Goal: Transaction & Acquisition: Book appointment/travel/reservation

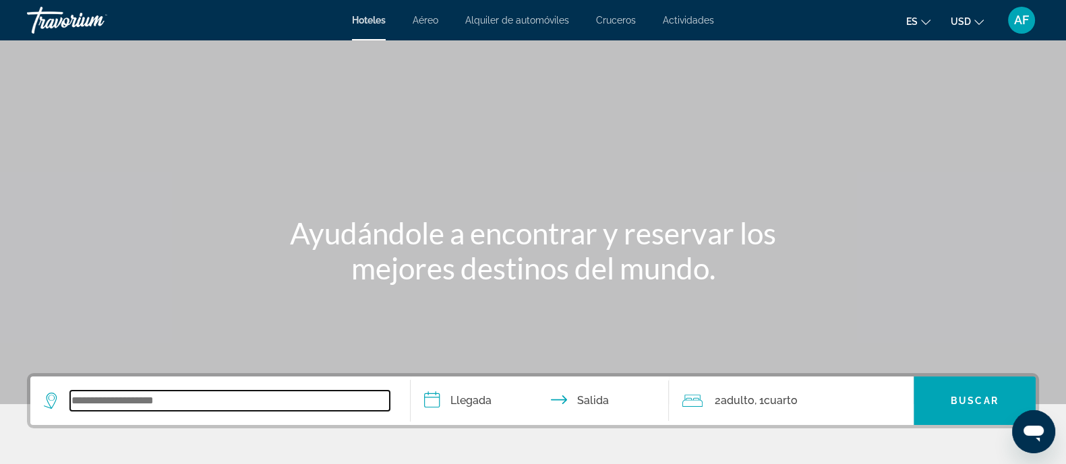
click at [261, 396] on input "Search widget" at bounding box center [230, 401] width 320 height 20
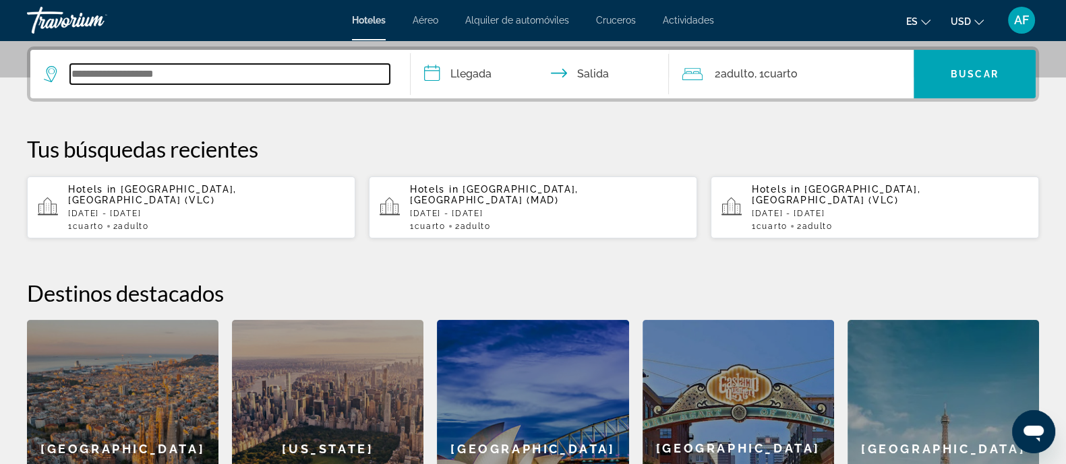
scroll to position [330, 0]
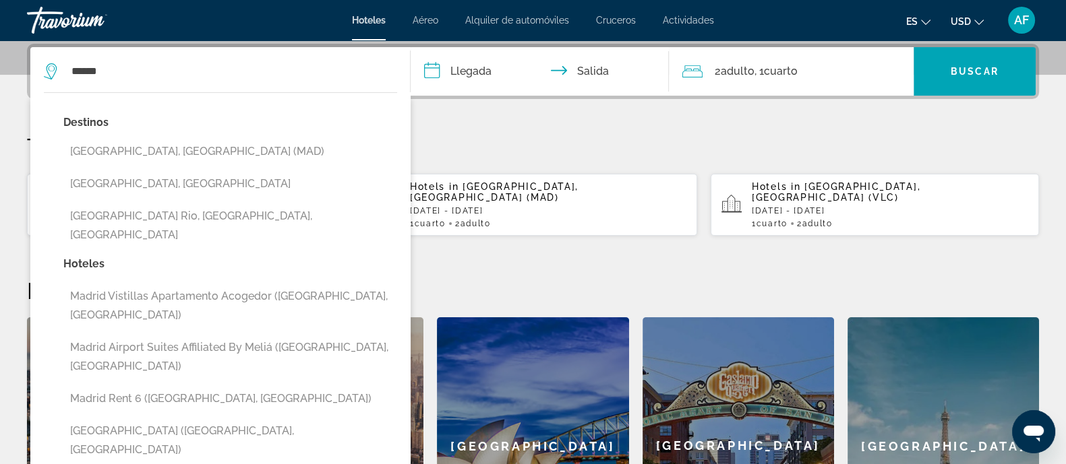
click at [113, 156] on button "[GEOGRAPHIC_DATA], [GEOGRAPHIC_DATA] (MAD)" at bounding box center [230, 152] width 334 height 26
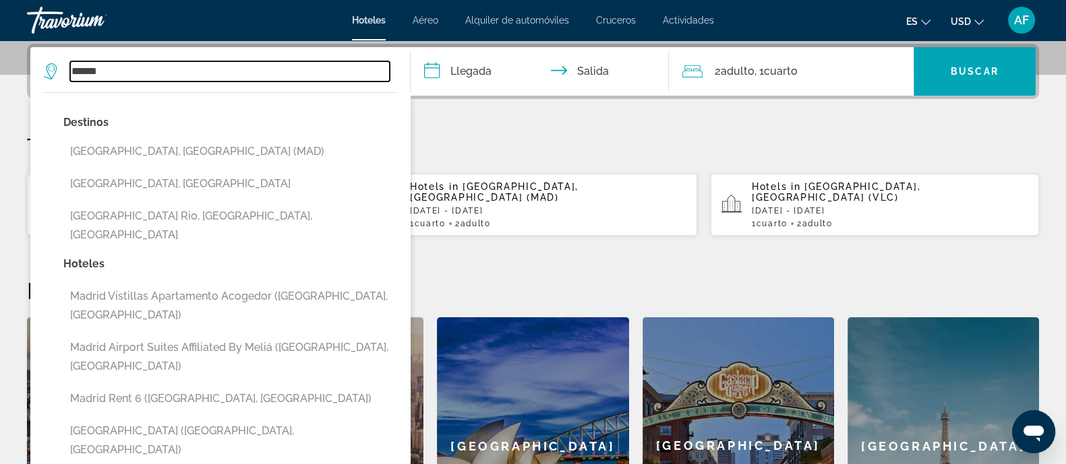
type input "**********"
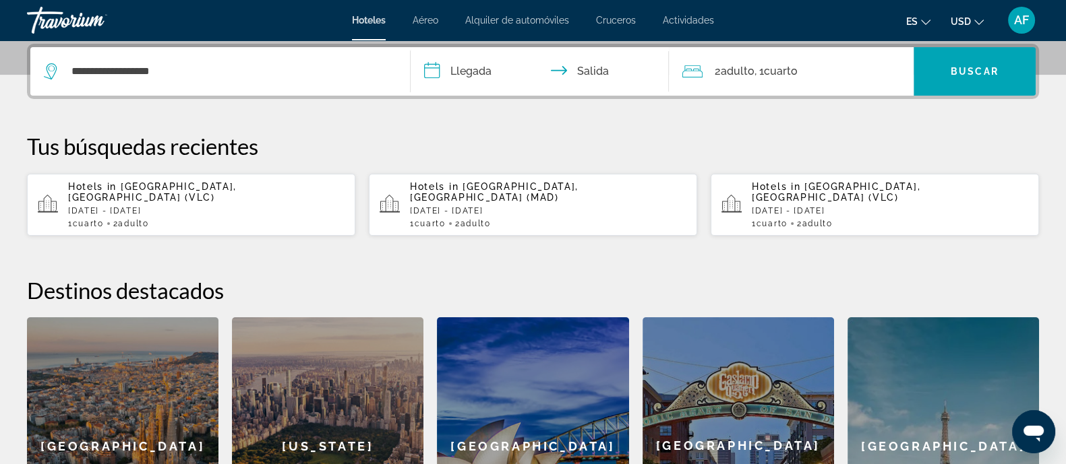
click at [481, 71] on input "**********" at bounding box center [543, 73] width 264 height 53
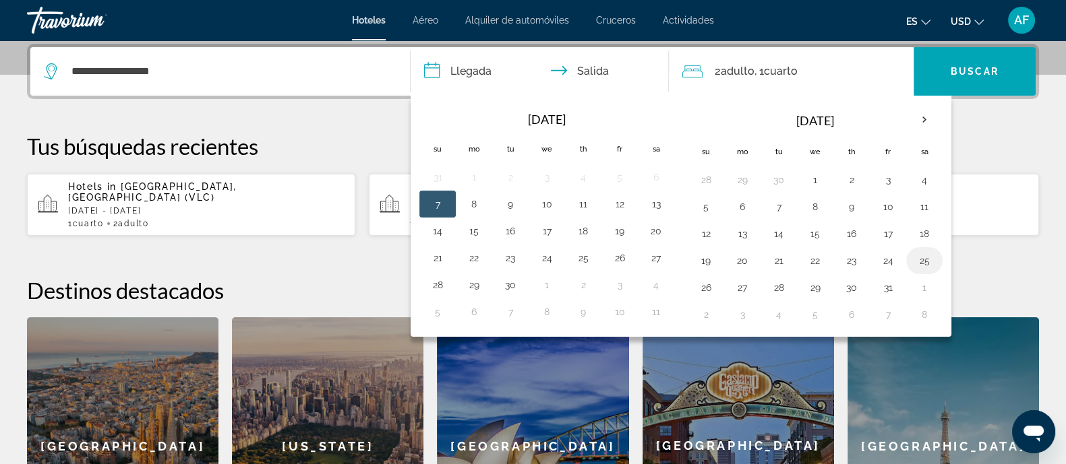
click at [924, 257] on button "25" at bounding box center [924, 260] width 22 height 19
click at [740, 283] on button "27" at bounding box center [742, 287] width 22 height 19
type input "**********"
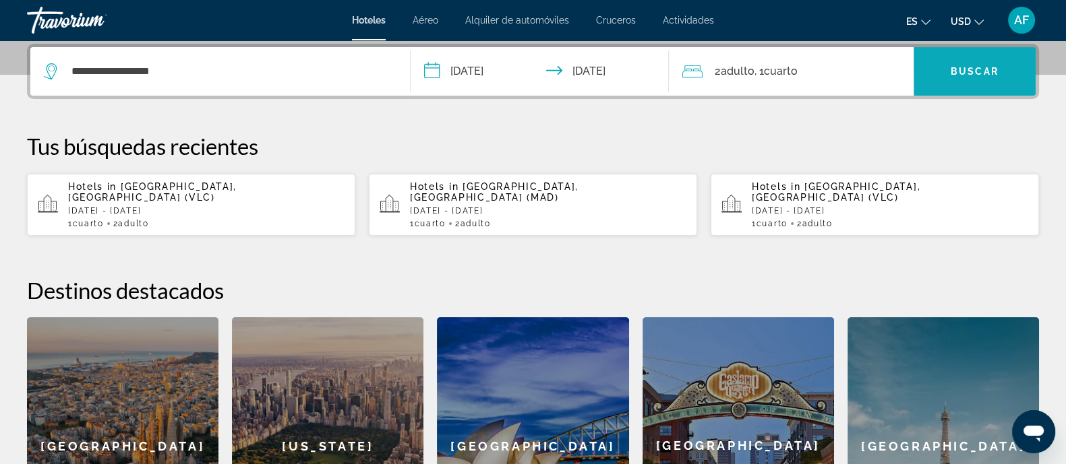
click at [958, 72] on span "Buscar" at bounding box center [975, 71] width 48 height 11
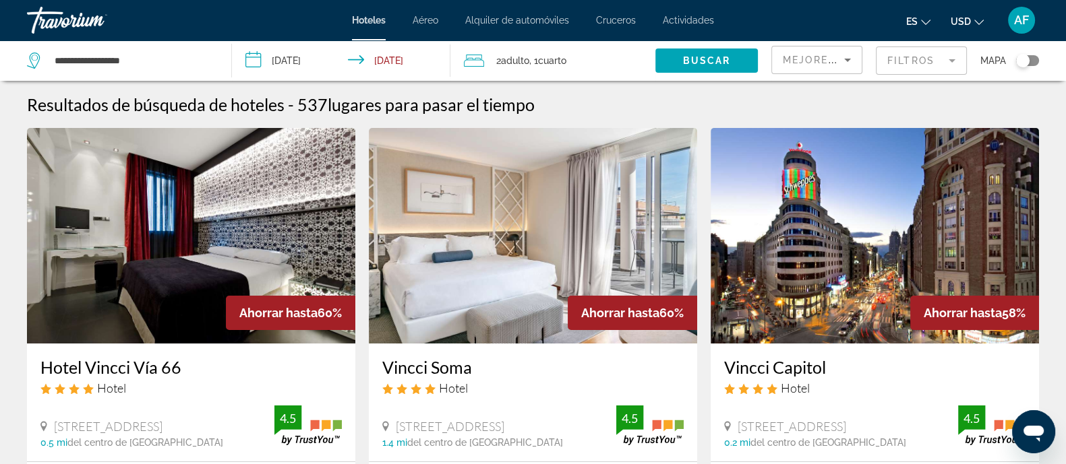
click at [904, 69] on mat-form-field "Filtros" at bounding box center [921, 61] width 91 height 28
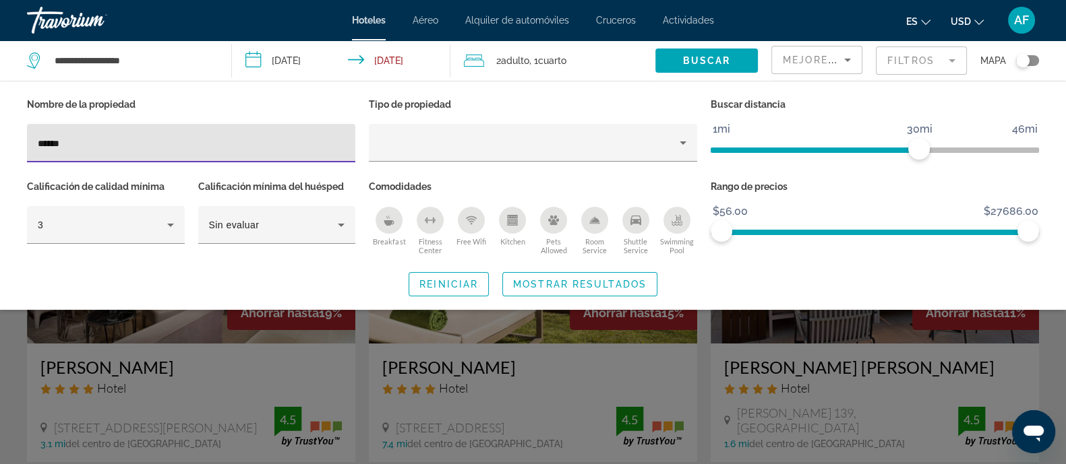
drag, startPoint x: 91, startPoint y: 144, endPoint x: 19, endPoint y: 142, distance: 72.1
click at [19, 142] on div "Nombre de la propiedad ***** Tipo de propiedad Buscar distancia 1mi 46mi 30mi C…" at bounding box center [533, 196] width 1066 height 202
click at [59, 143] on input "*****" at bounding box center [191, 144] width 307 height 16
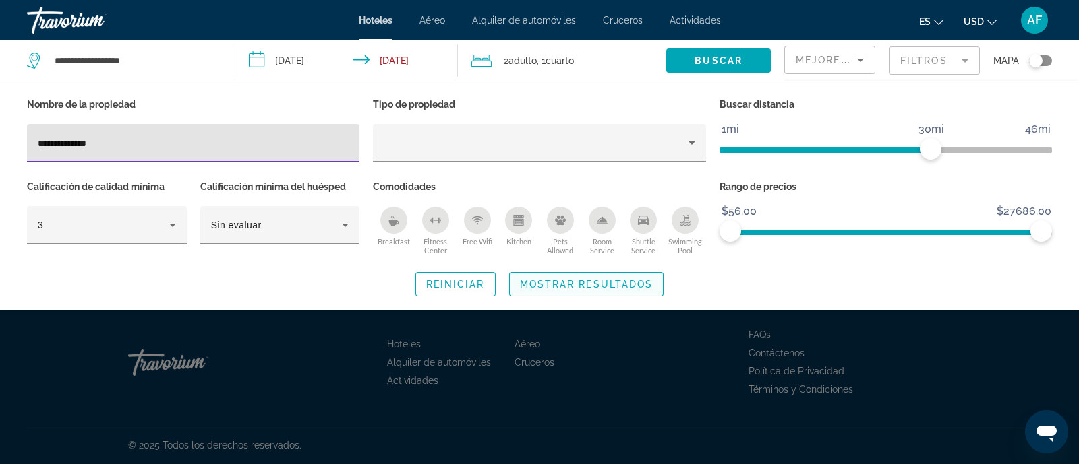
type input "**********"
click at [535, 285] on span "Mostrar resultados" at bounding box center [586, 284] width 133 height 11
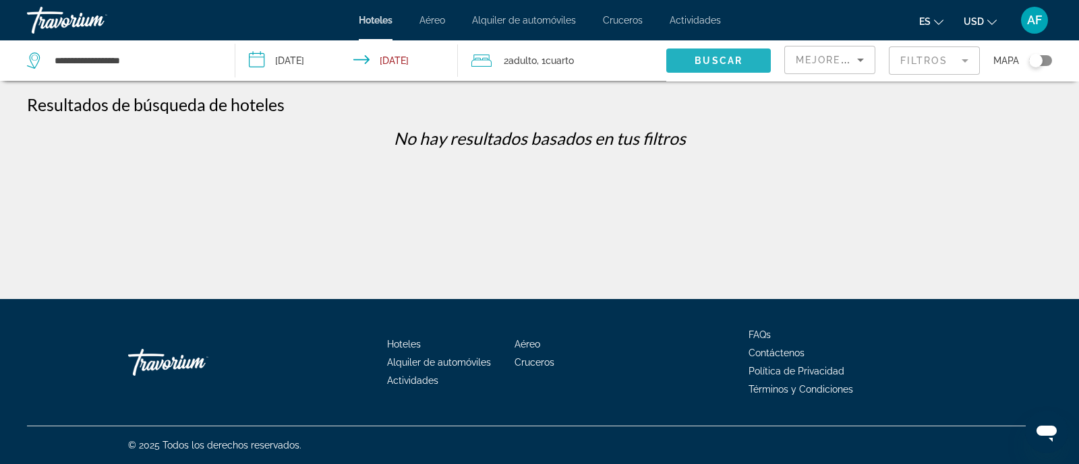
click at [715, 62] on span "Buscar" at bounding box center [718, 60] width 48 height 11
click at [297, 57] on input "**********" at bounding box center [348, 62] width 227 height 44
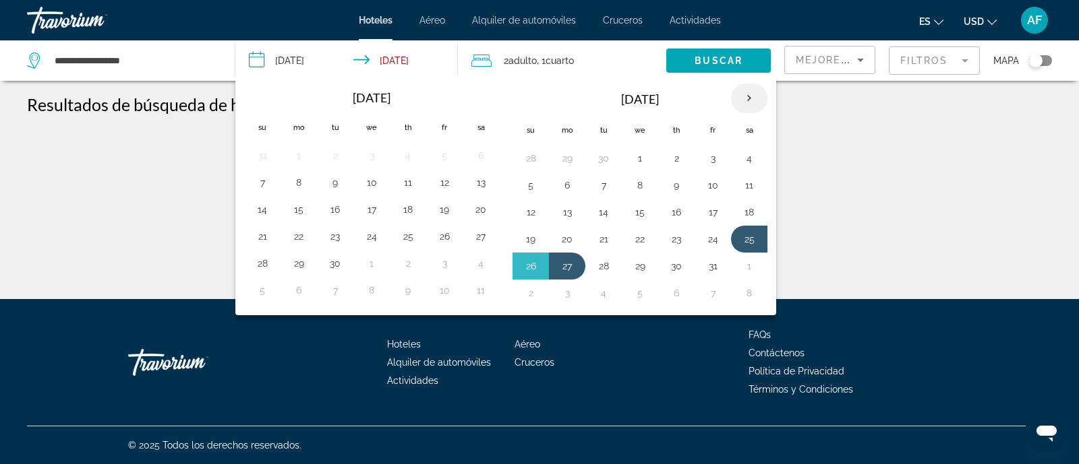
click at [751, 98] on th "Next month" at bounding box center [749, 99] width 36 height 30
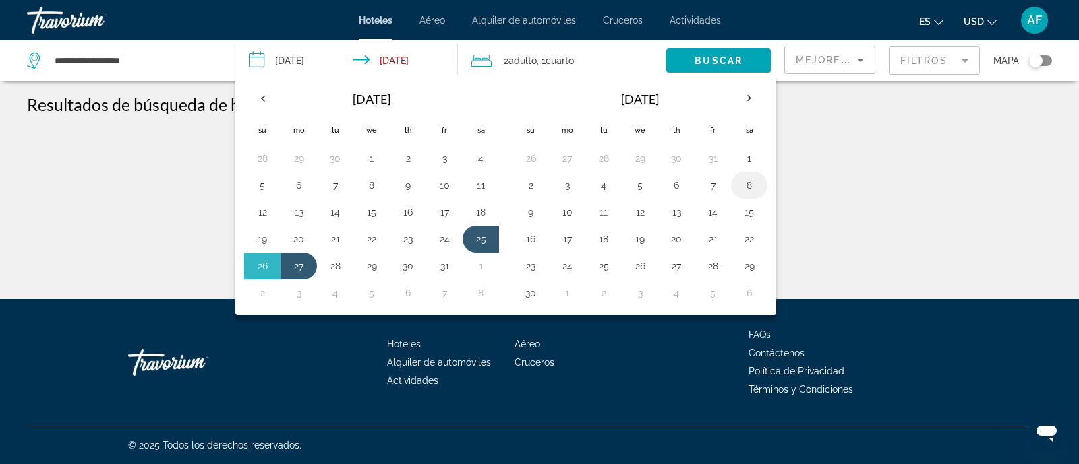
click at [748, 180] on button "8" at bounding box center [749, 185] width 22 height 19
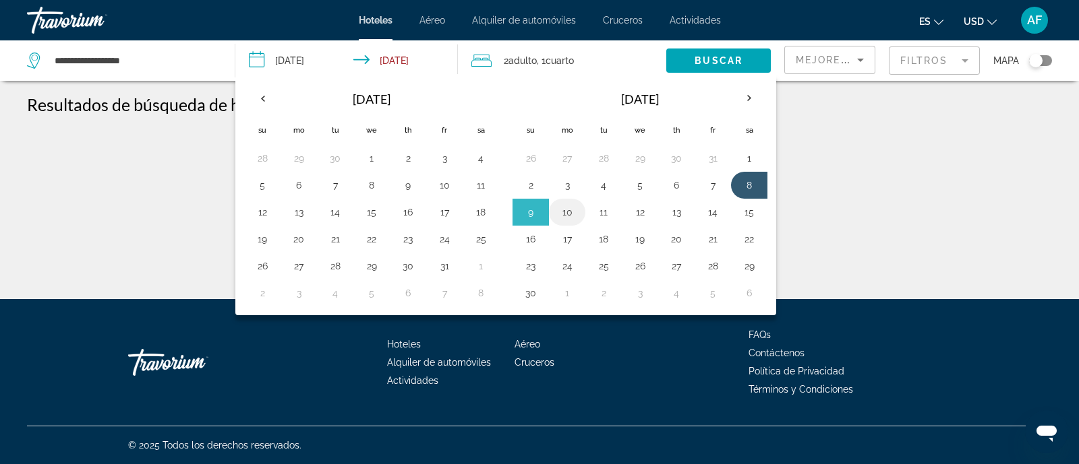
click at [565, 210] on button "10" at bounding box center [567, 212] width 22 height 19
type input "**********"
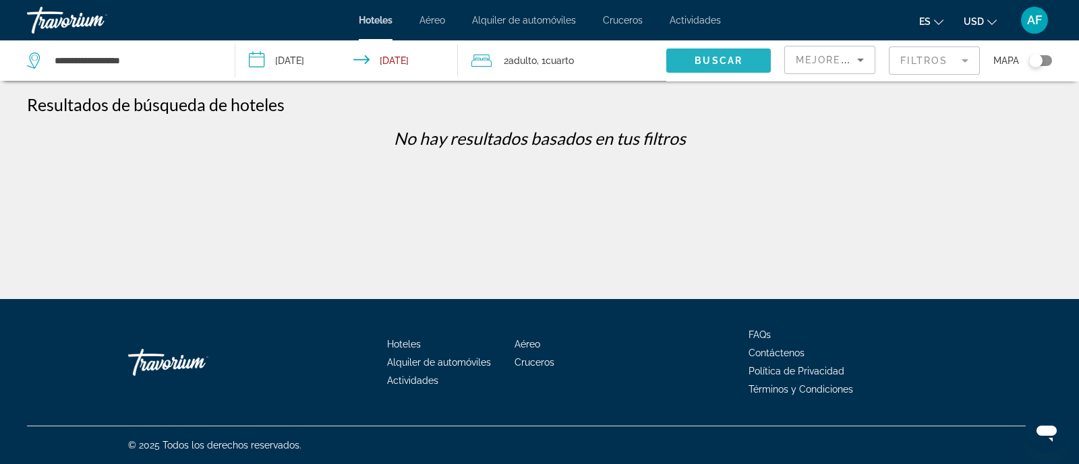
click at [688, 67] on span "Search widget" at bounding box center [718, 60] width 104 height 32
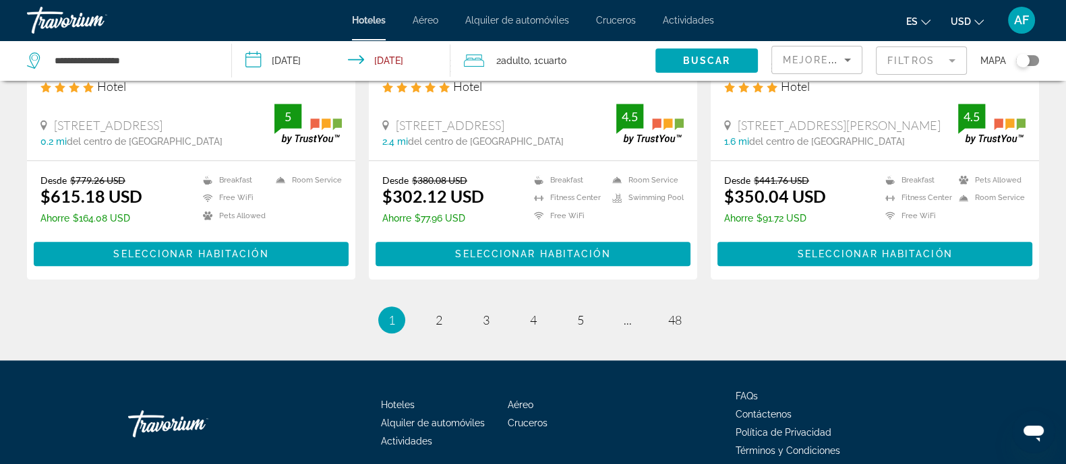
scroll to position [1804, 0]
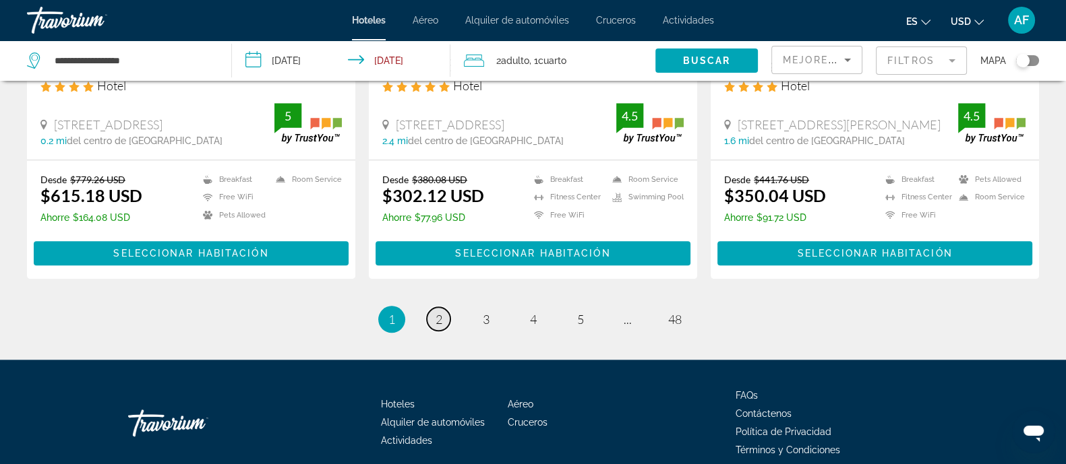
click at [435, 312] on span "2" at bounding box center [438, 319] width 7 height 15
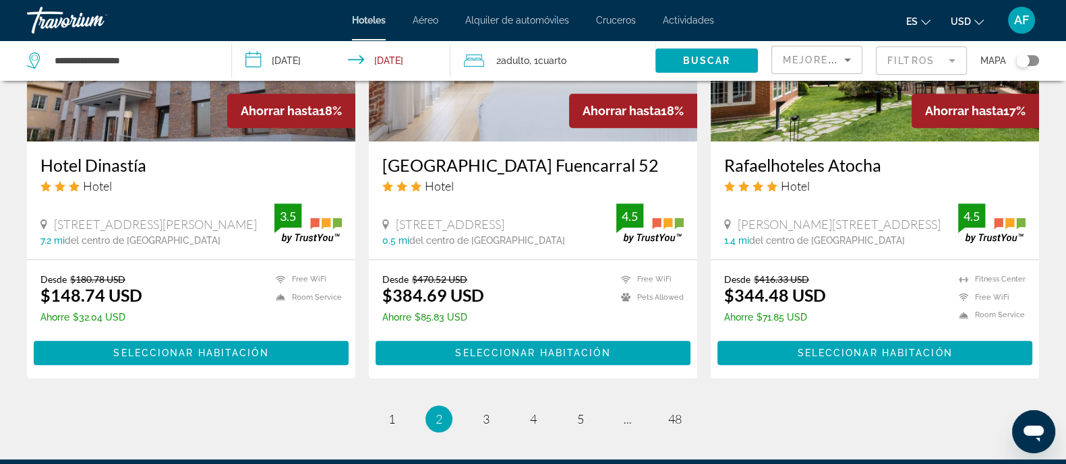
scroll to position [1865, 0]
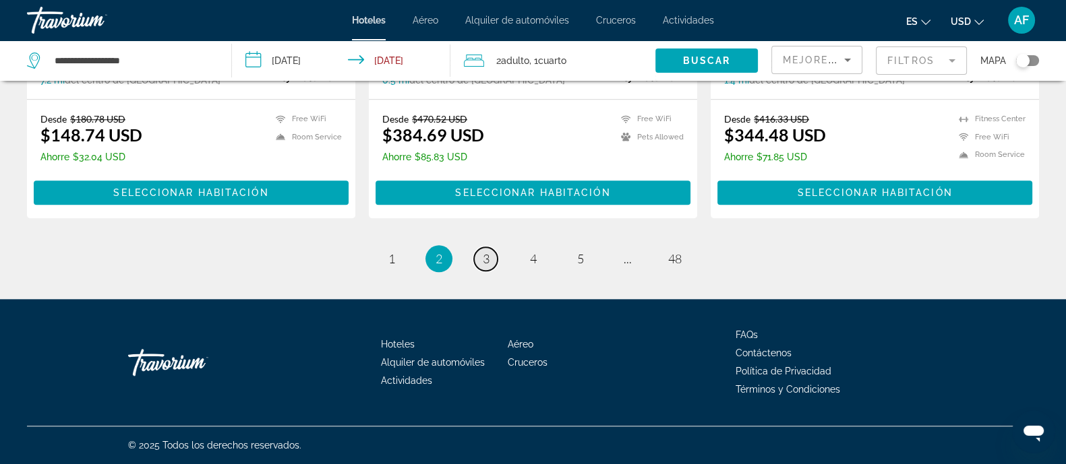
click at [485, 260] on span "3" at bounding box center [486, 258] width 7 height 15
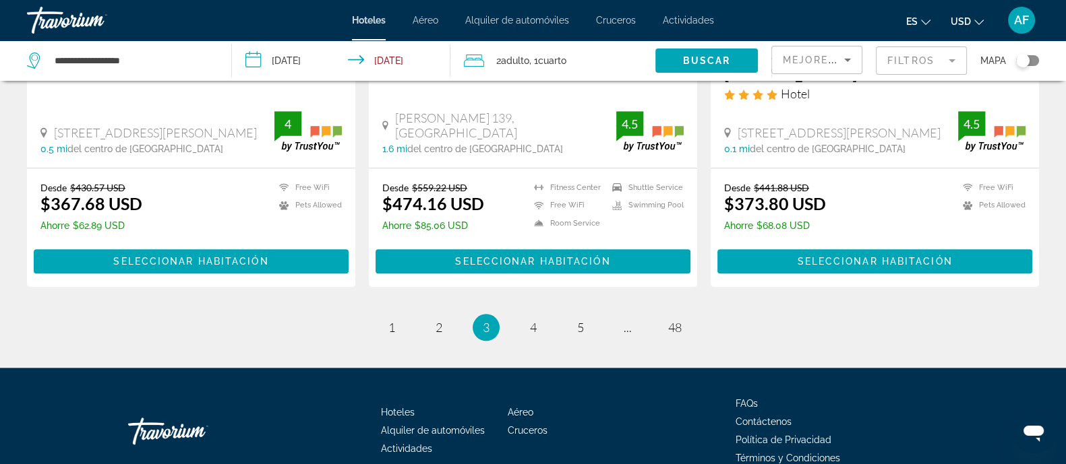
scroll to position [1825, 0]
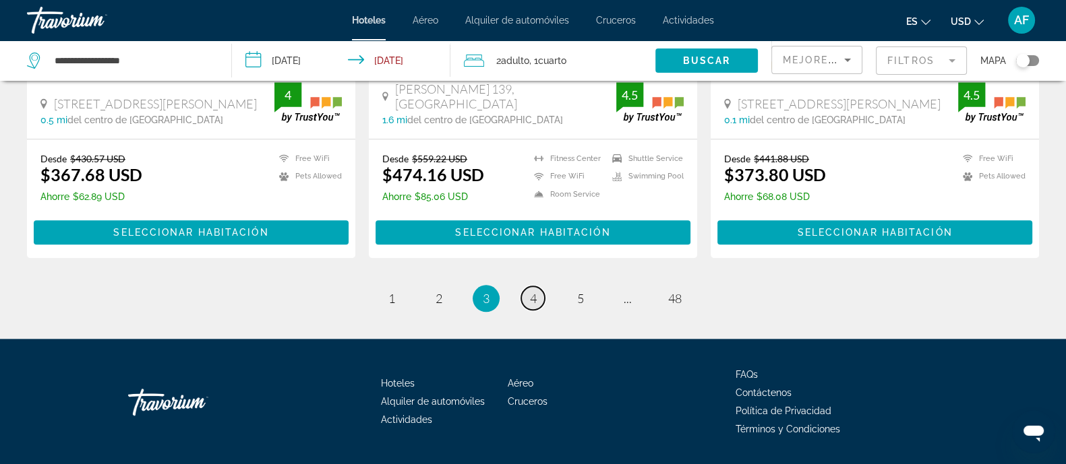
click at [533, 291] on span "4" at bounding box center [533, 298] width 7 height 15
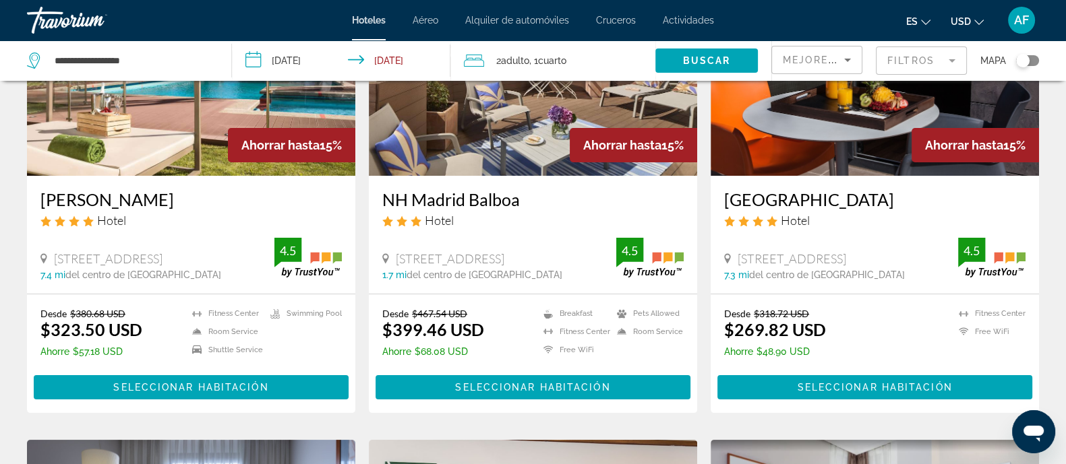
scroll to position [84, 0]
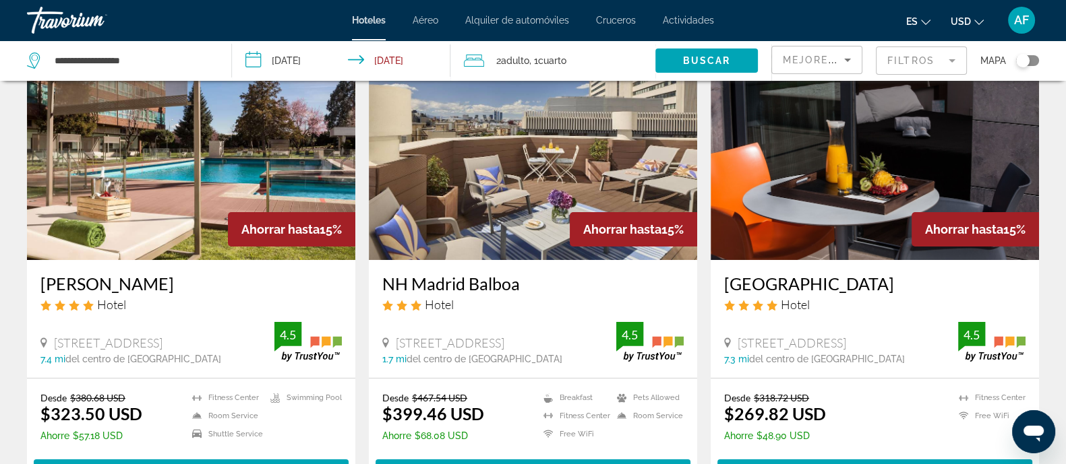
click at [242, 167] on img "Main content" at bounding box center [191, 152] width 328 height 216
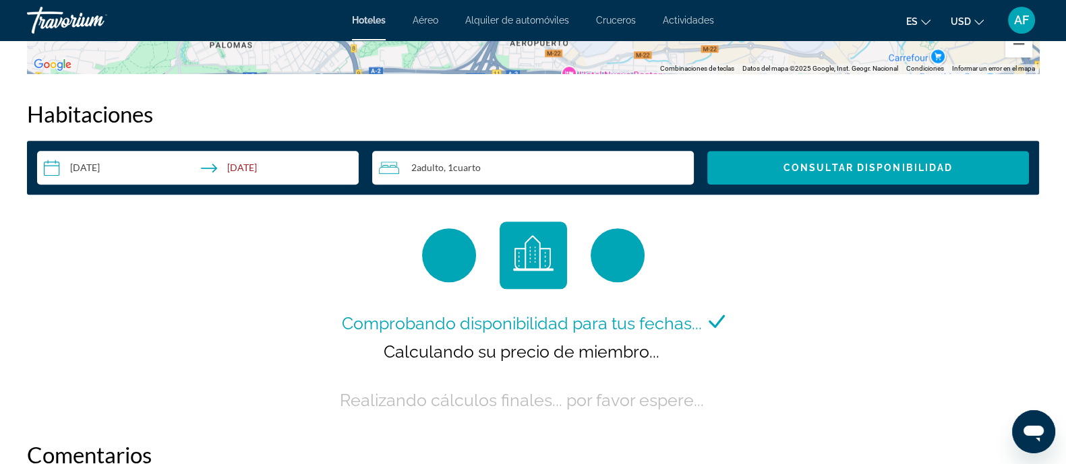
scroll to position [1685, 0]
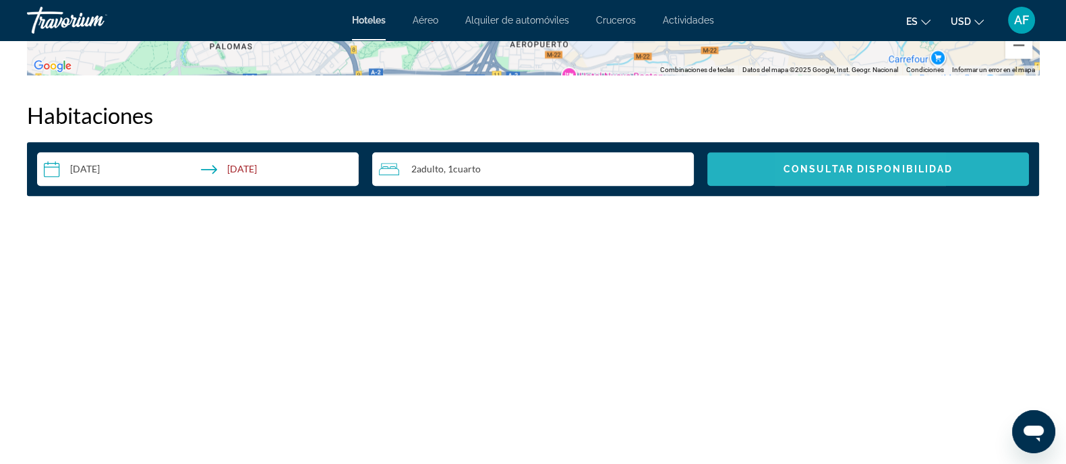
click at [816, 179] on span "Search widget" at bounding box center [868, 169] width 322 height 32
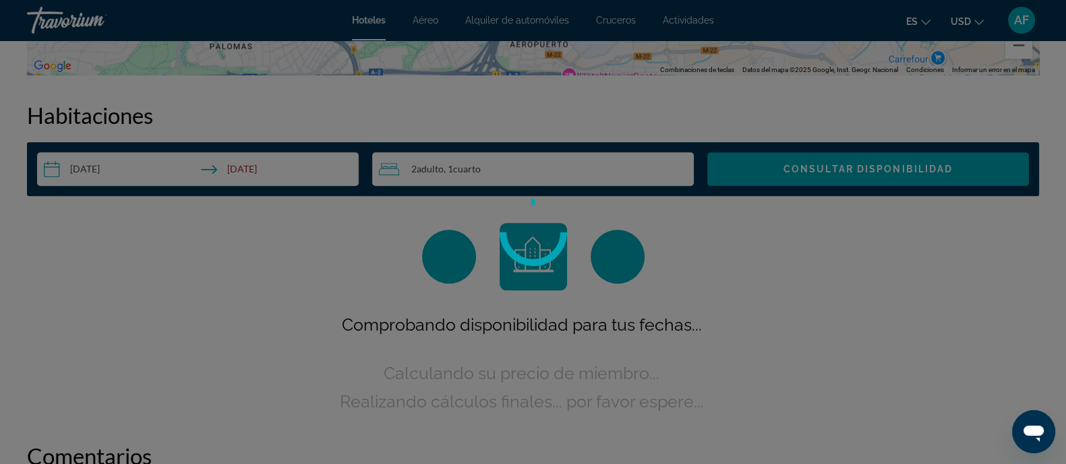
scroll to position [4, 0]
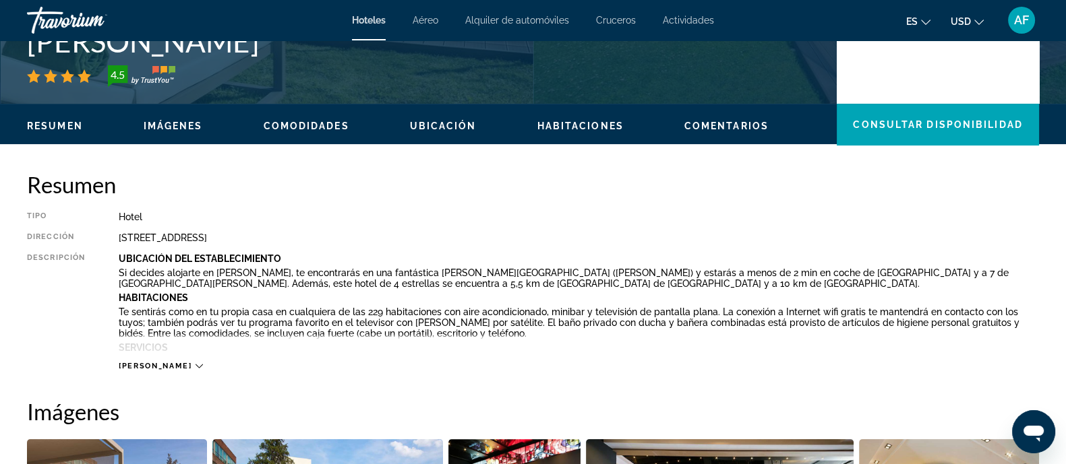
scroll to position [257, 0]
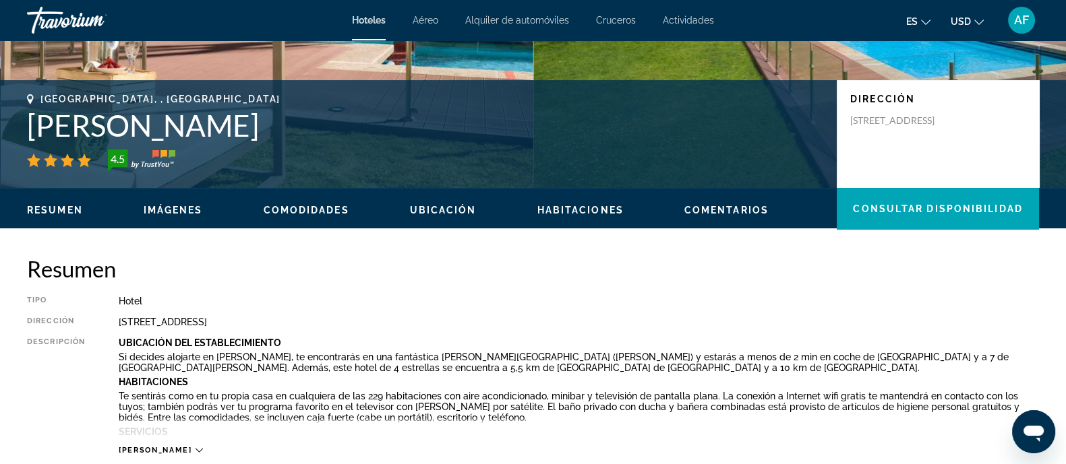
click at [601, 207] on span "Habitaciones" at bounding box center [580, 210] width 86 height 11
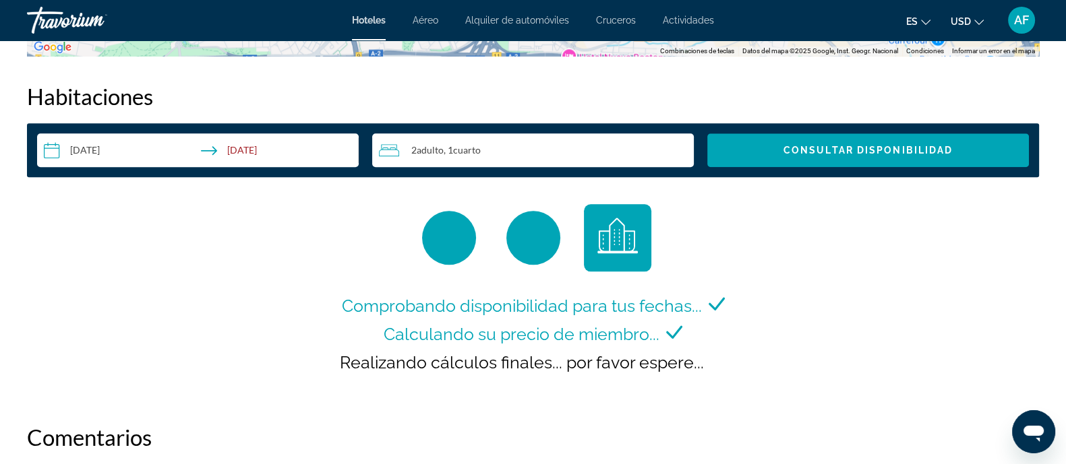
scroll to position [1706, 0]
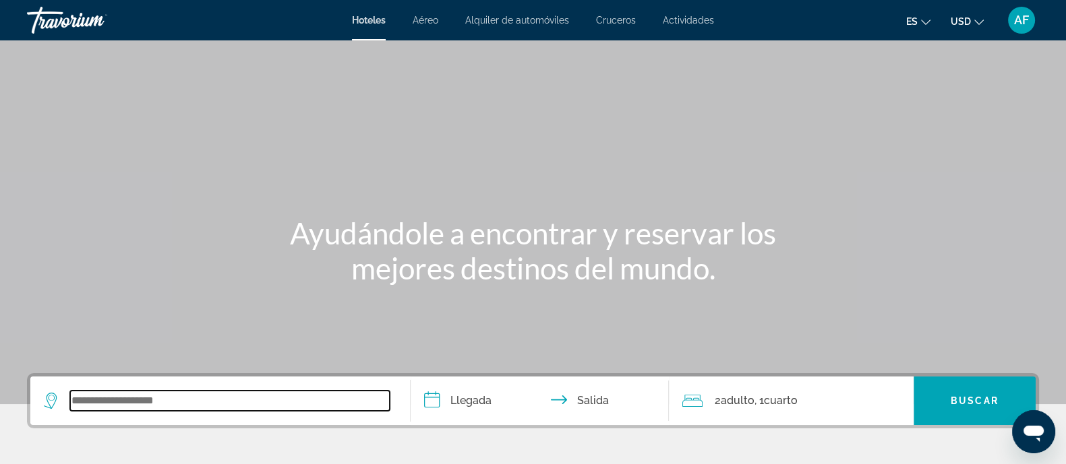
click at [135, 407] on input "Search widget" at bounding box center [230, 401] width 320 height 20
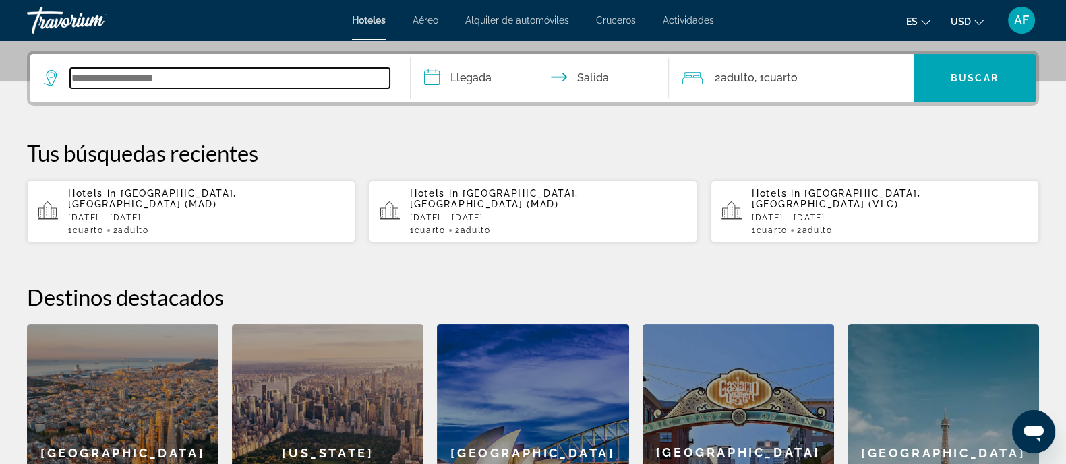
scroll to position [330, 0]
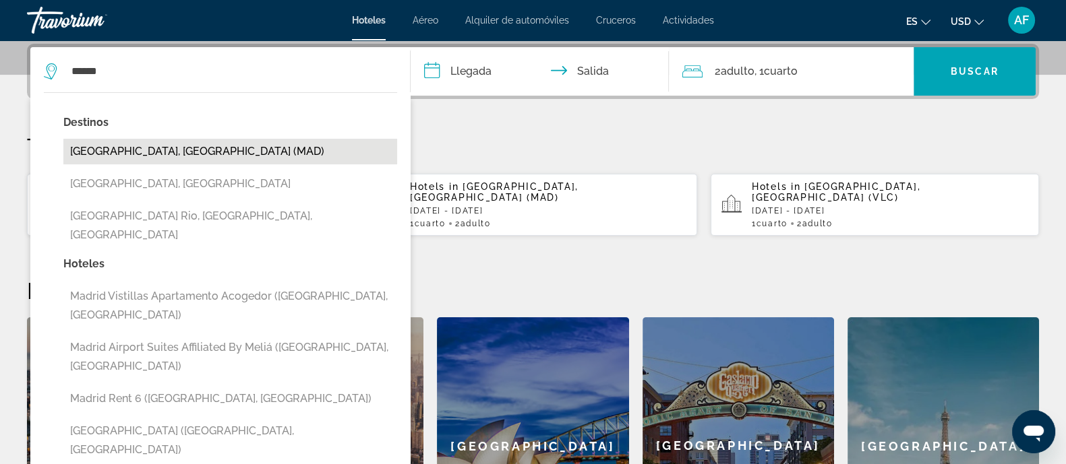
click at [192, 156] on button "[GEOGRAPHIC_DATA], [GEOGRAPHIC_DATA] (MAD)" at bounding box center [230, 152] width 334 height 26
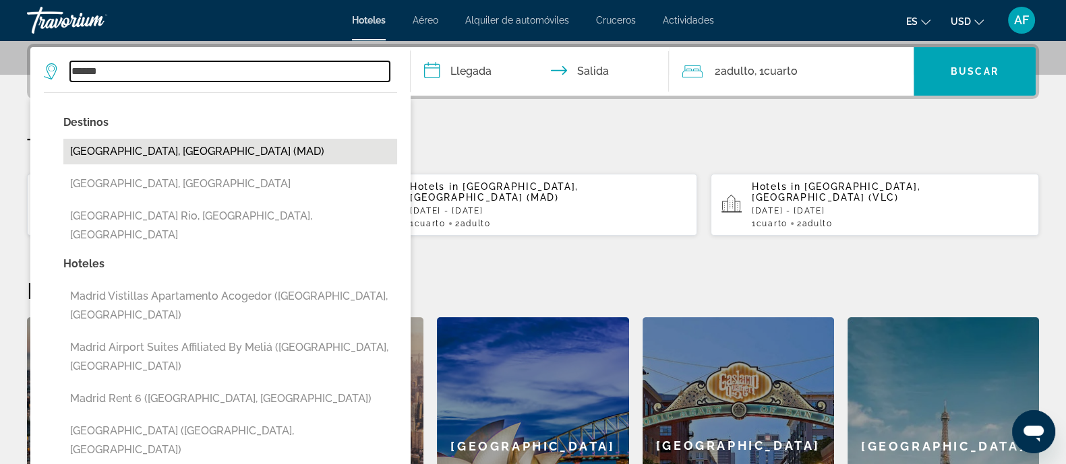
type input "**********"
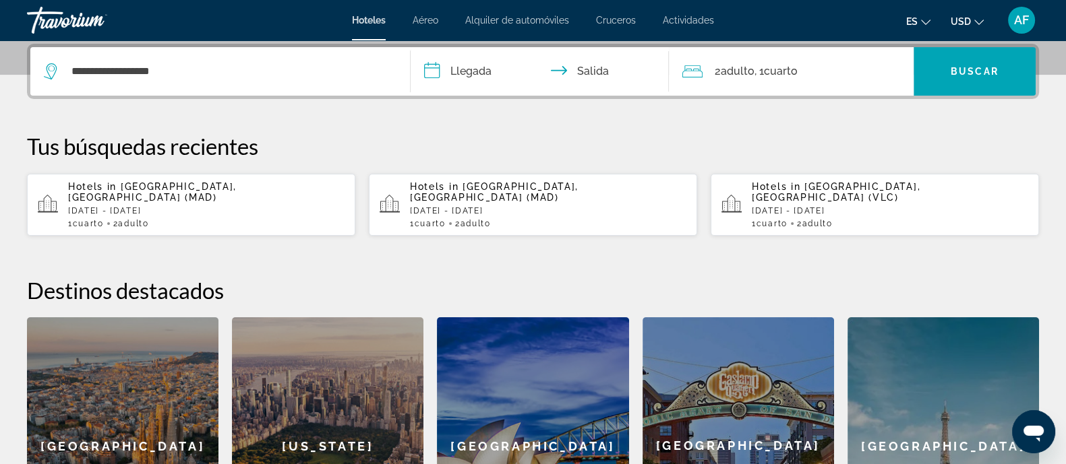
click at [466, 71] on input "**********" at bounding box center [543, 73] width 264 height 53
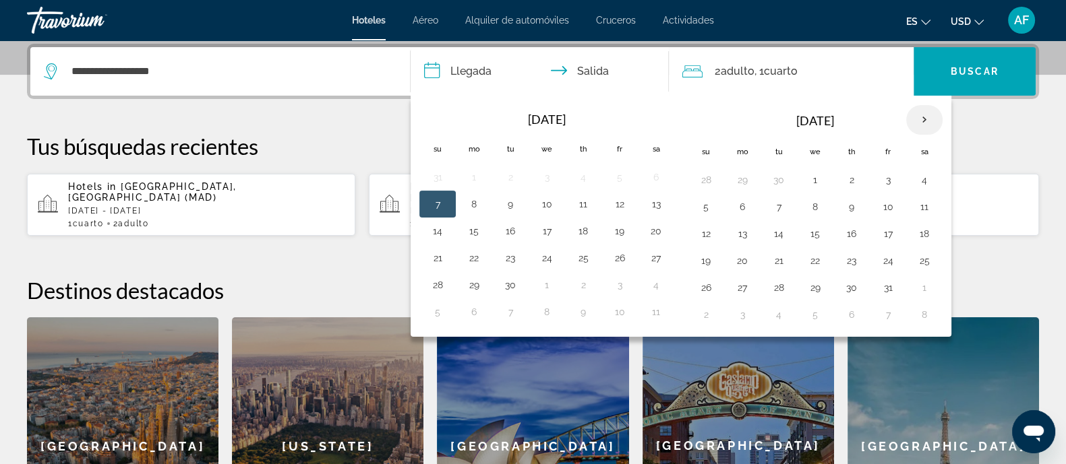
click at [926, 121] on th "Next month" at bounding box center [924, 120] width 36 height 30
click at [884, 207] on button "9" at bounding box center [888, 207] width 22 height 19
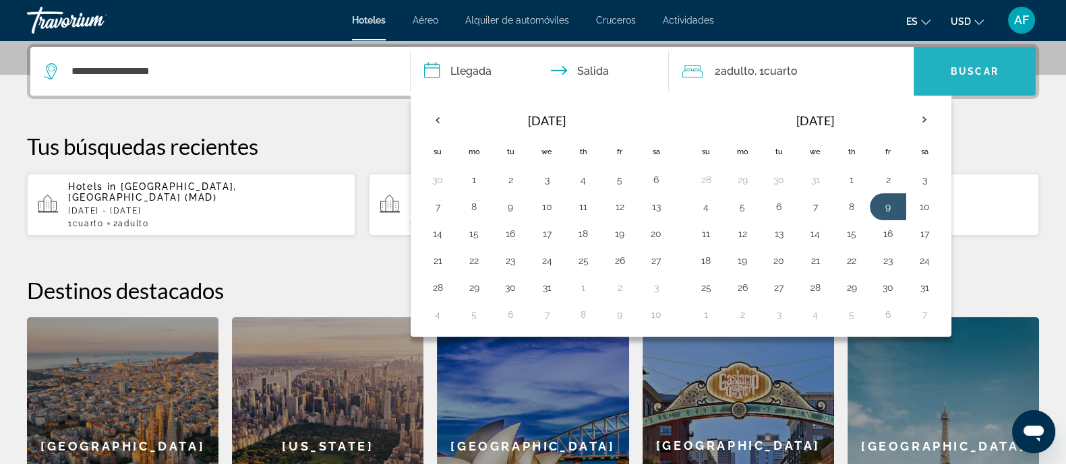
click at [952, 76] on span "Buscar" at bounding box center [975, 71] width 48 height 11
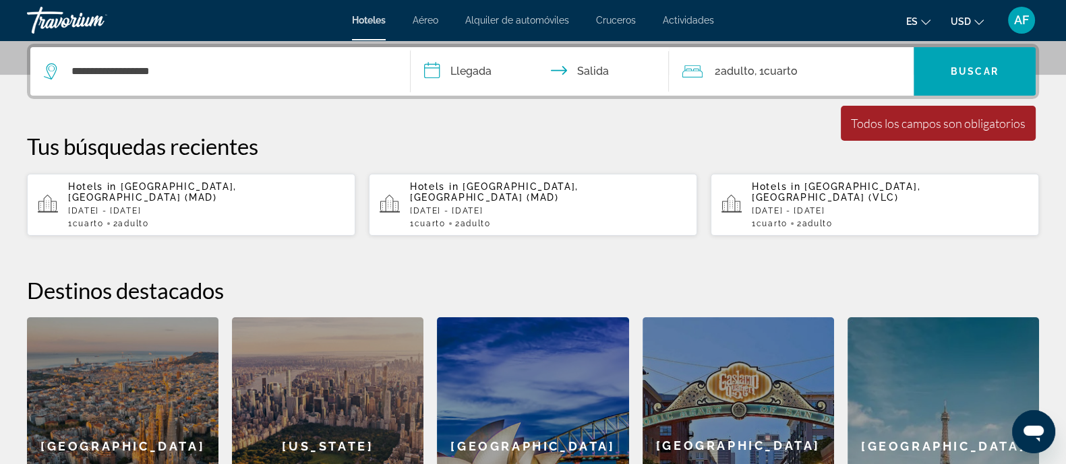
click at [485, 67] on input "**********" at bounding box center [543, 73] width 264 height 53
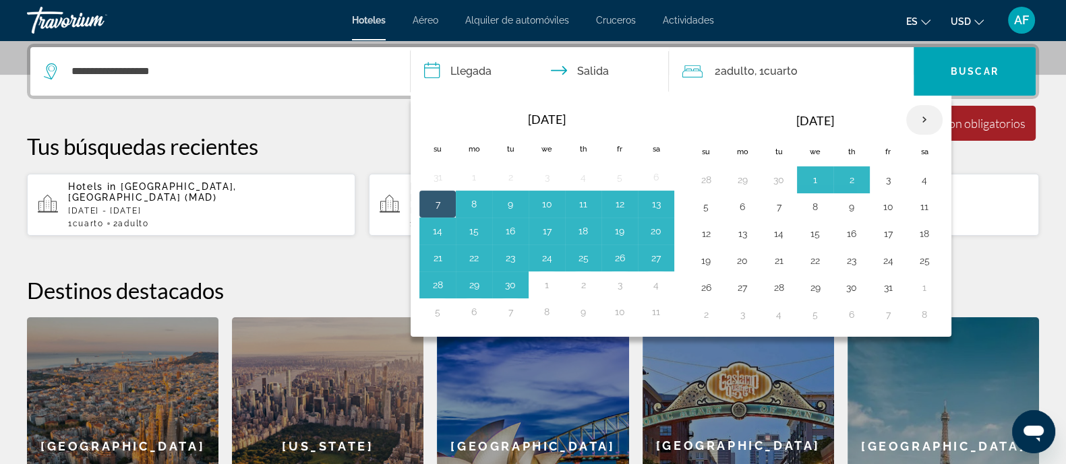
click at [915, 119] on th "Next month" at bounding box center [924, 120] width 36 height 30
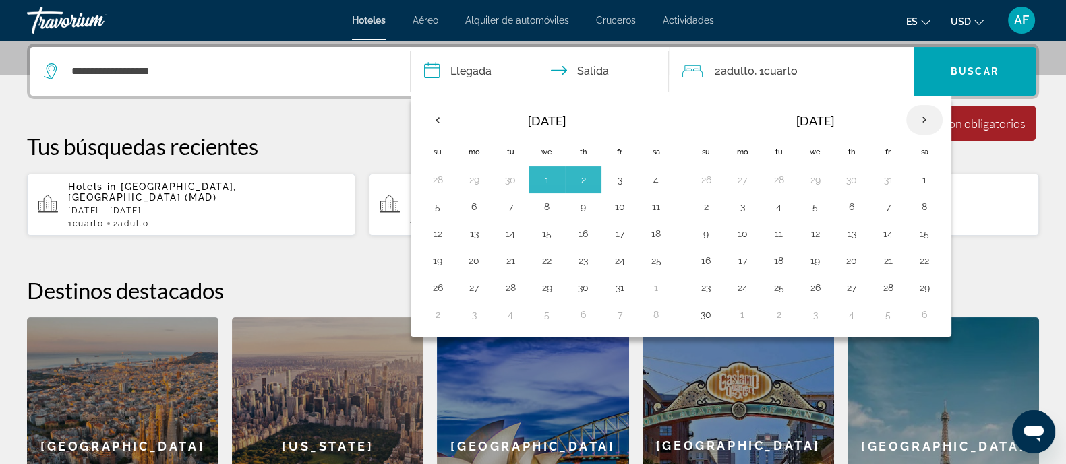
click at [915, 119] on th "Next month" at bounding box center [924, 120] width 36 height 30
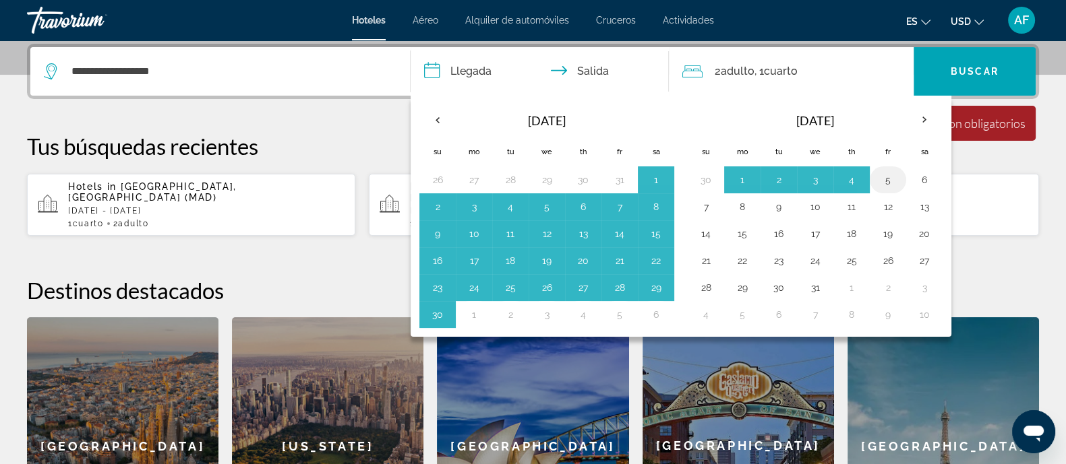
click at [884, 178] on button "5" at bounding box center [888, 180] width 22 height 19
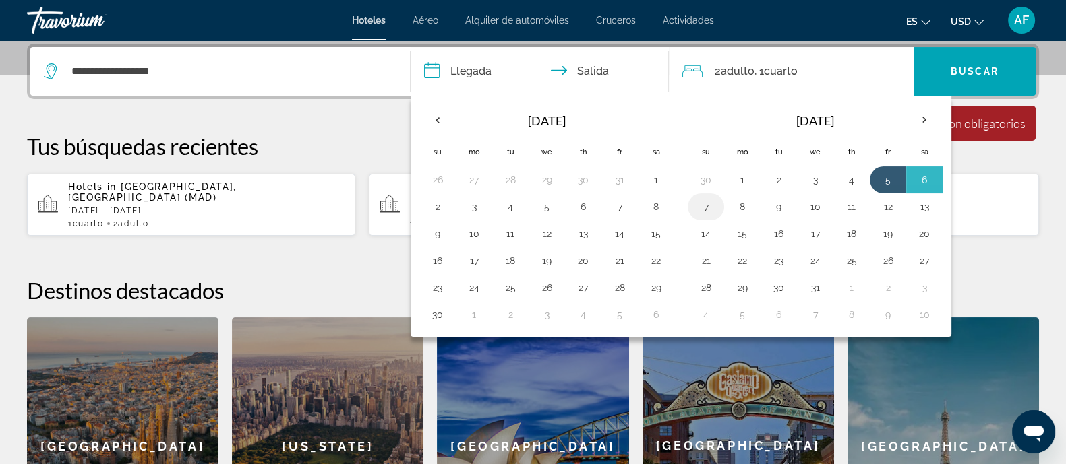
click at [700, 207] on button "7" at bounding box center [706, 207] width 22 height 19
type input "**********"
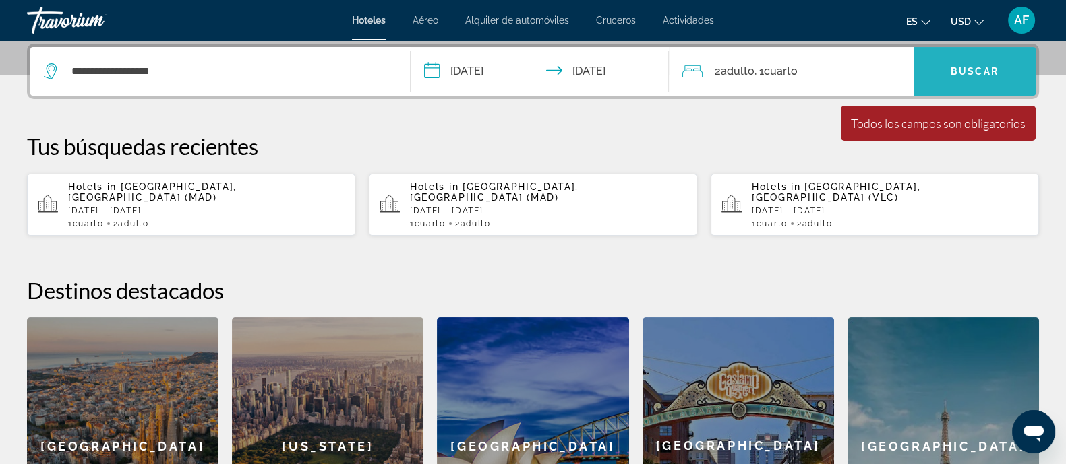
click at [969, 71] on span "Buscar" at bounding box center [975, 71] width 48 height 11
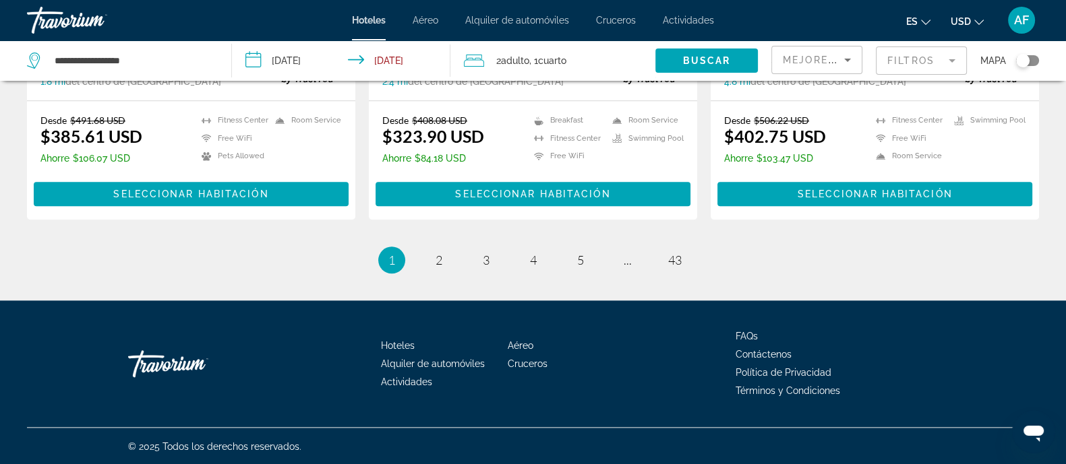
scroll to position [1844, 0]
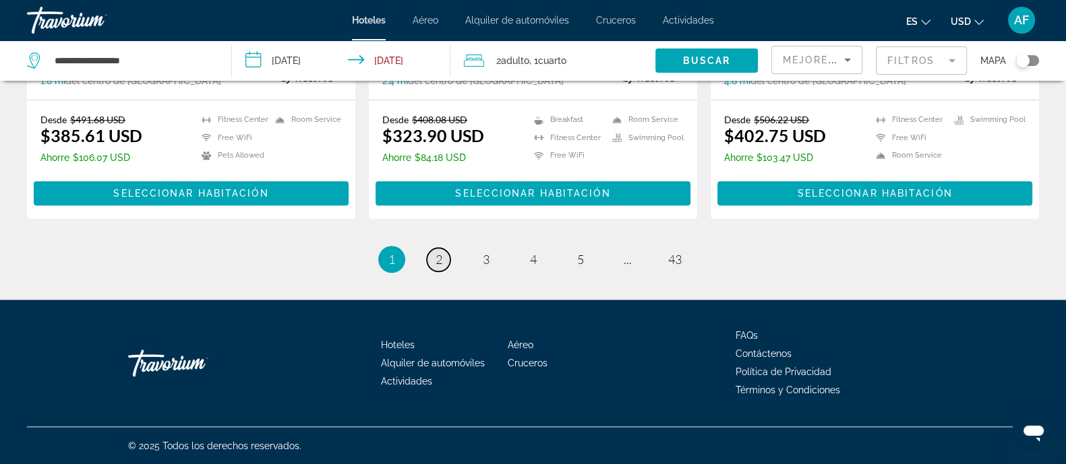
click at [437, 264] on span "2" at bounding box center [438, 259] width 7 height 15
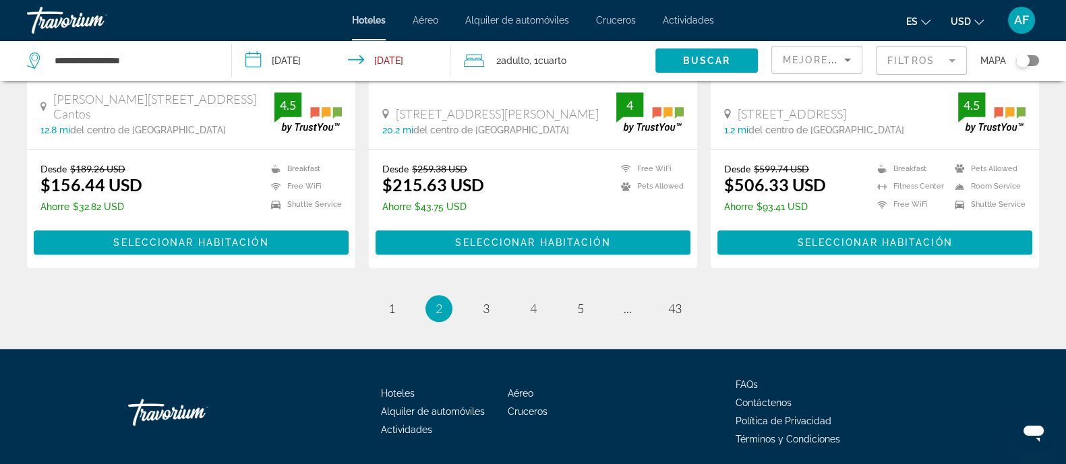
scroll to position [1854, 0]
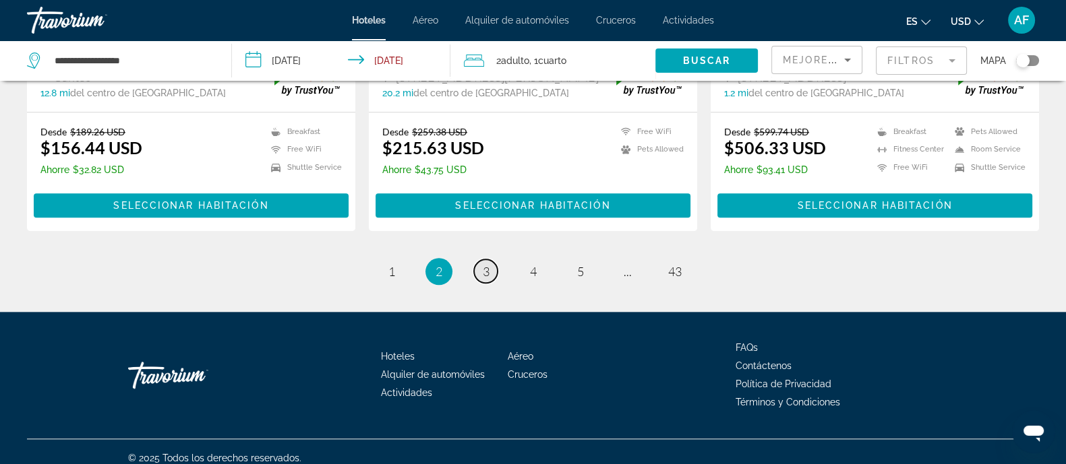
click at [483, 274] on span "3" at bounding box center [486, 271] width 7 height 15
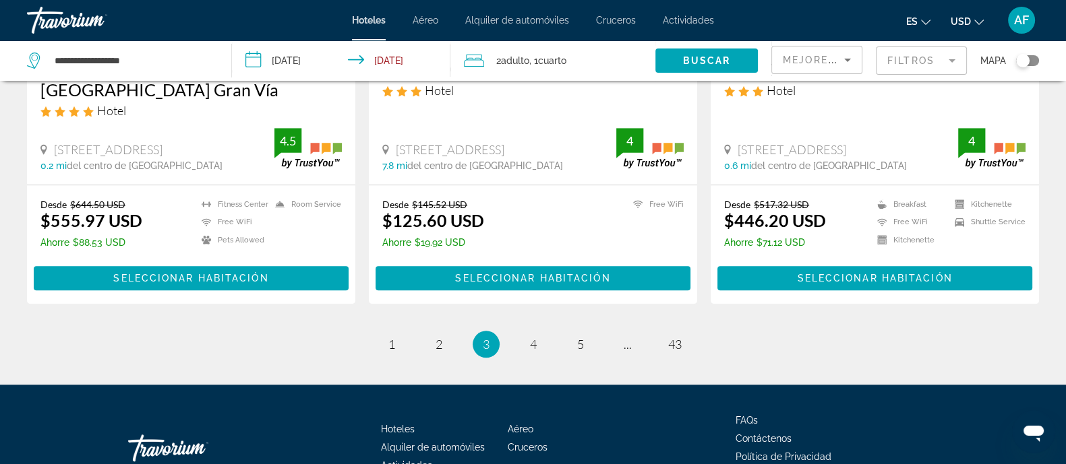
scroll to position [1824, 0]
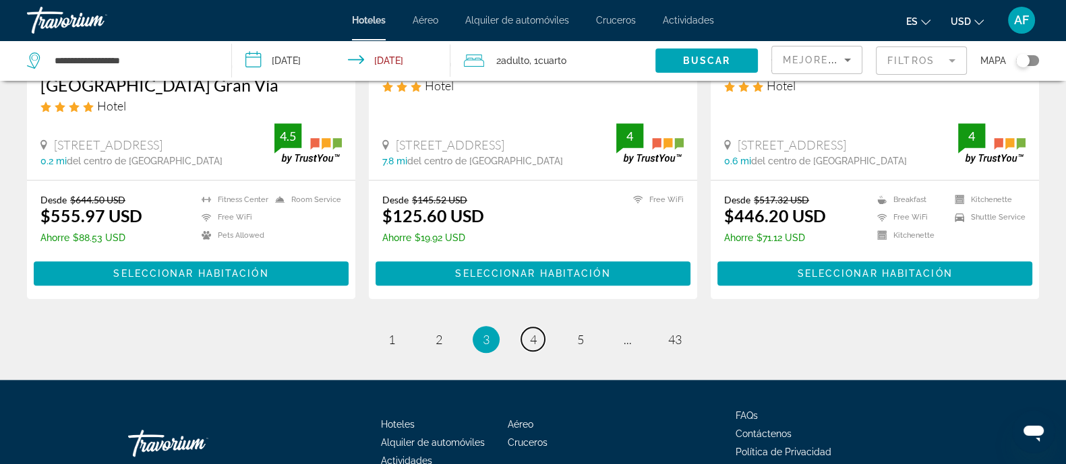
click at [539, 328] on link "page 4" at bounding box center [533, 340] width 24 height 24
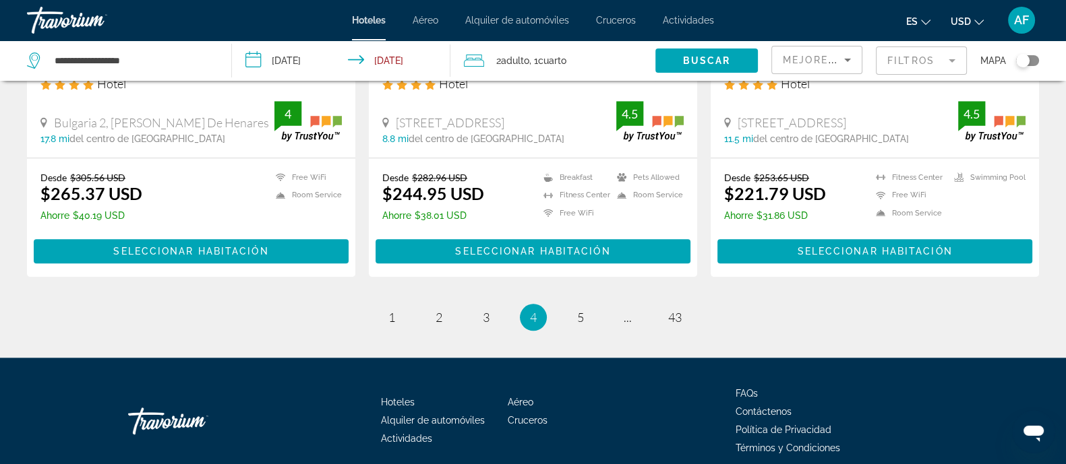
scroll to position [1806, 0]
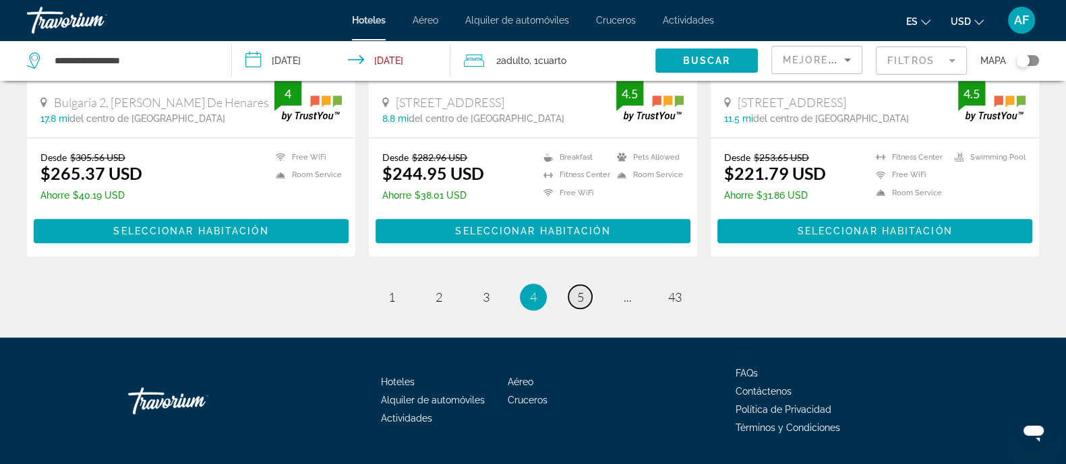
click at [582, 290] on span "5" at bounding box center [580, 297] width 7 height 15
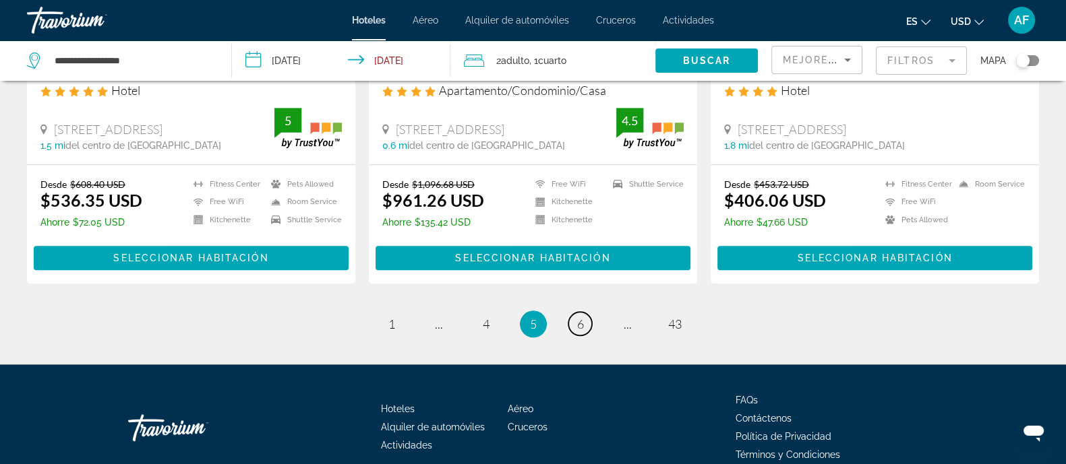
scroll to position [1824, 0]
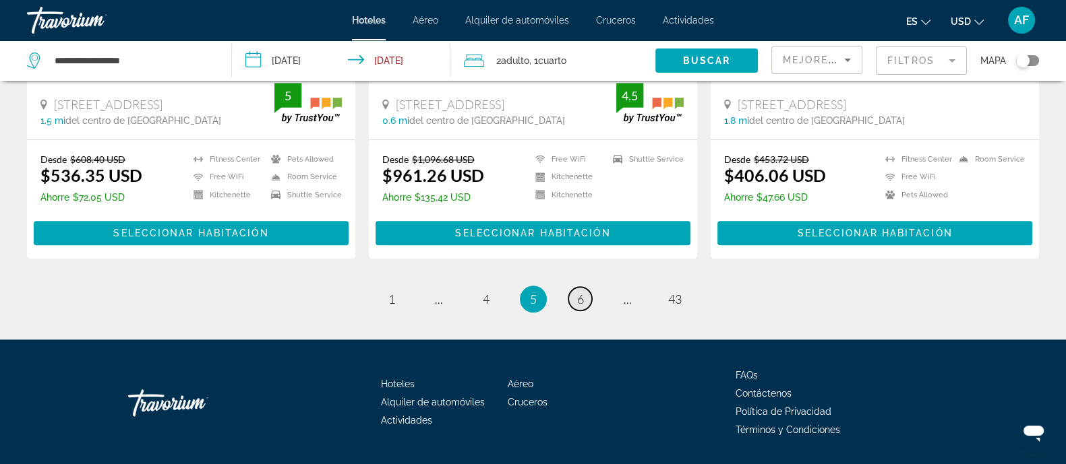
click at [580, 292] on span "6" at bounding box center [580, 299] width 7 height 15
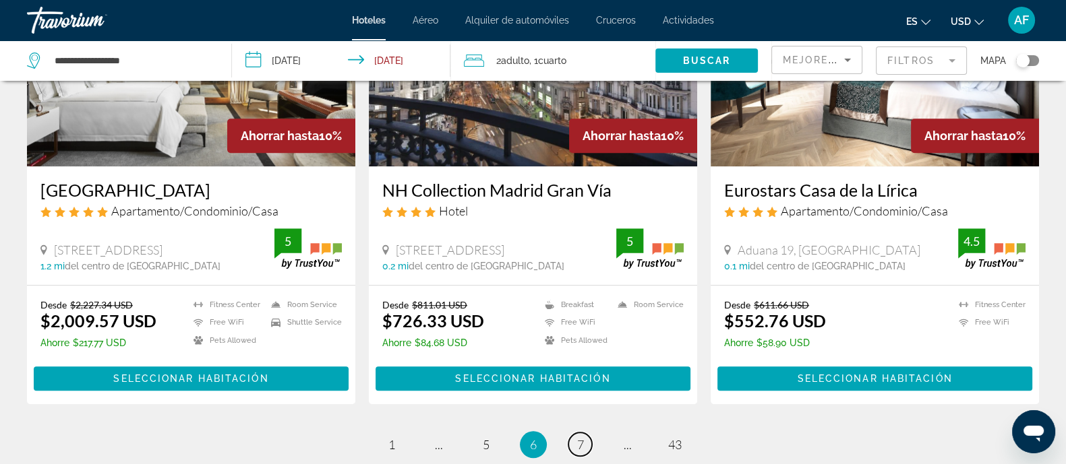
scroll to position [1685, 0]
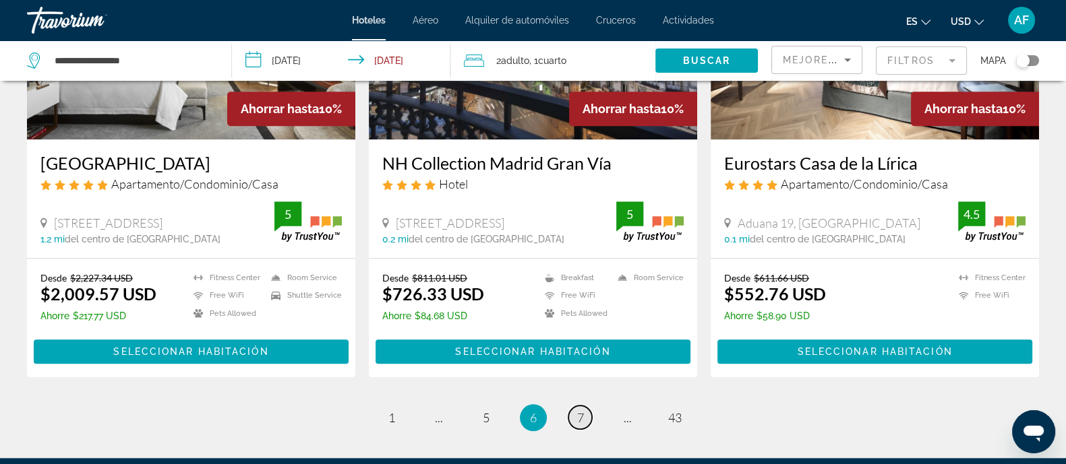
click at [578, 411] on span "7" at bounding box center [580, 418] width 7 height 15
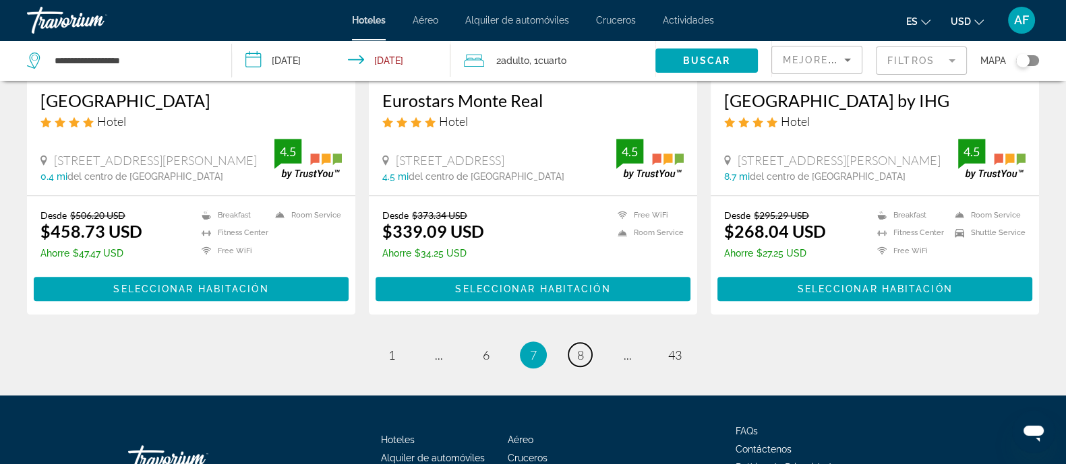
scroll to position [1844, 0]
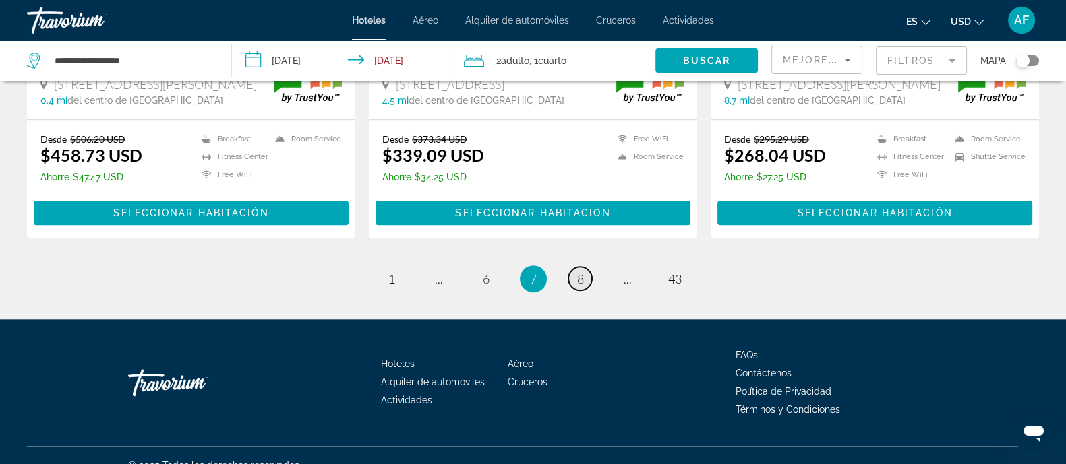
click at [575, 267] on link "page 8" at bounding box center [580, 279] width 24 height 24
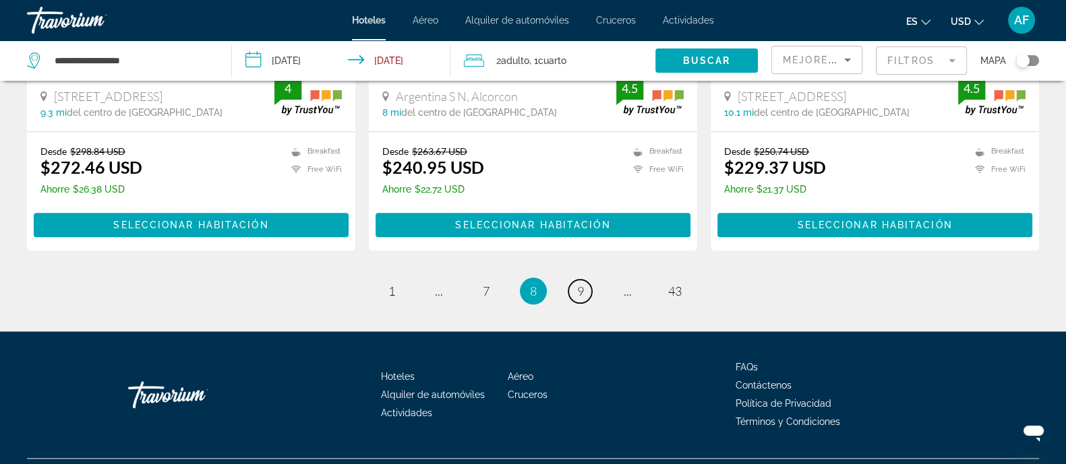
scroll to position [1844, 0]
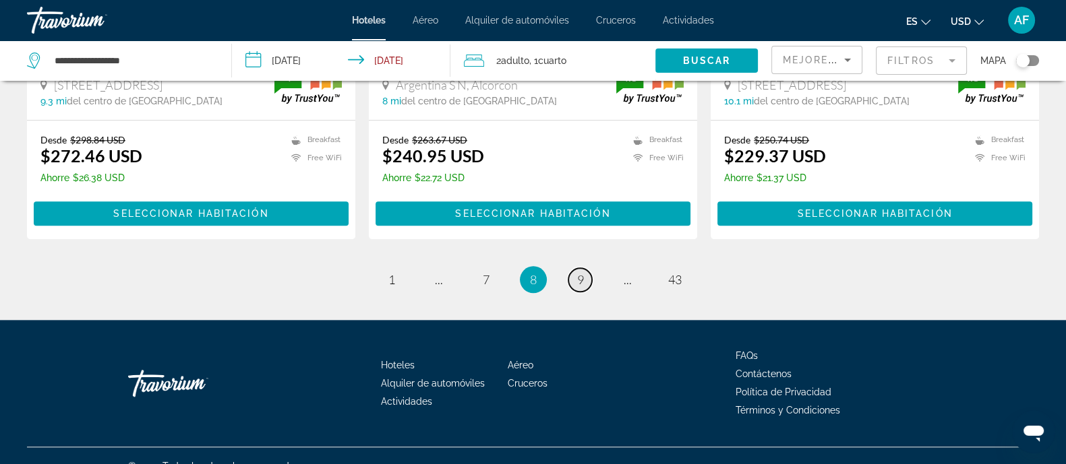
click at [579, 272] on span "9" at bounding box center [580, 279] width 7 height 15
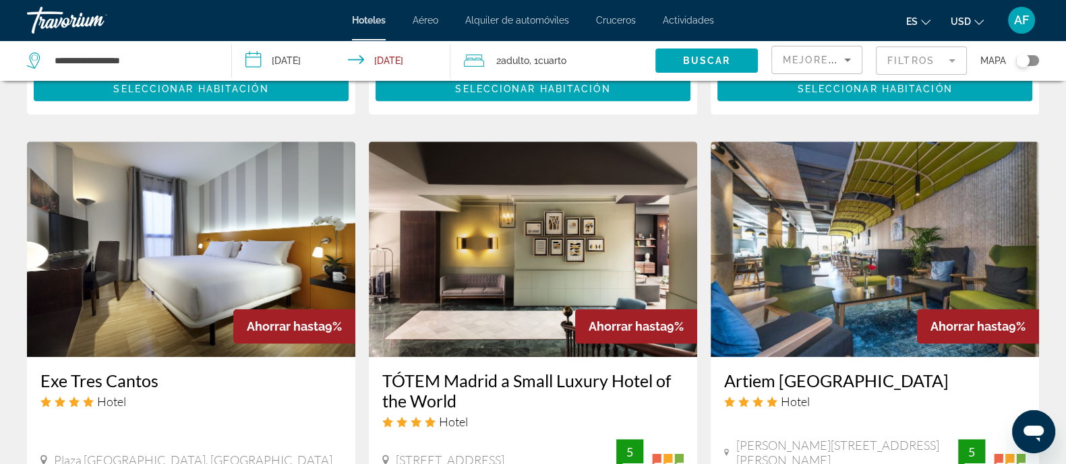
scroll to position [1011, 0]
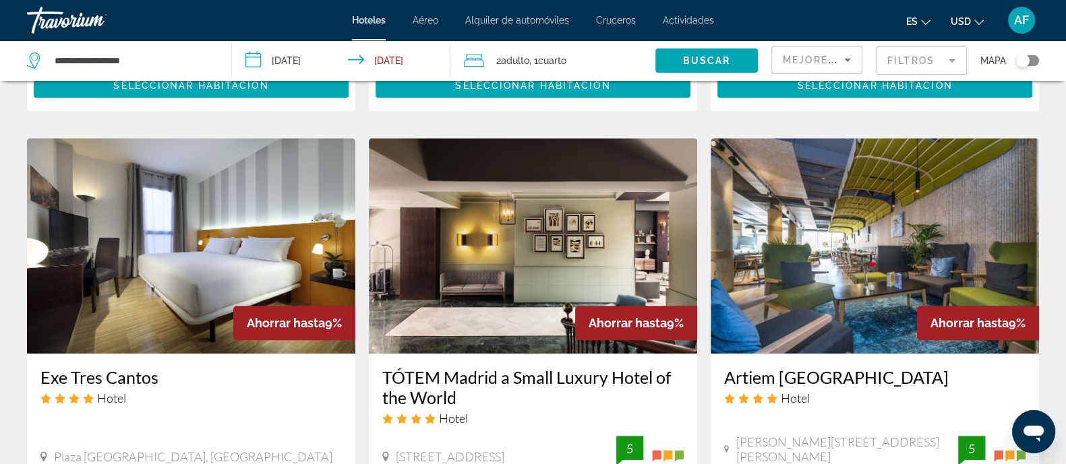
drag, startPoint x: 899, startPoint y: 62, endPoint x: 896, endPoint y: 69, distance: 7.3
click at [896, 69] on mat-form-field "Filtros" at bounding box center [921, 61] width 91 height 28
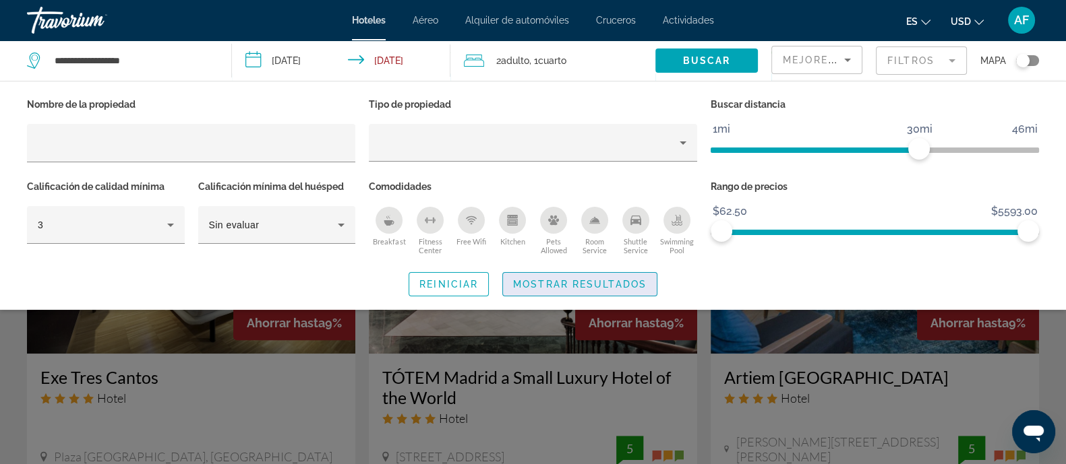
click at [527, 279] on span "Mostrar resultados" at bounding box center [579, 284] width 133 height 11
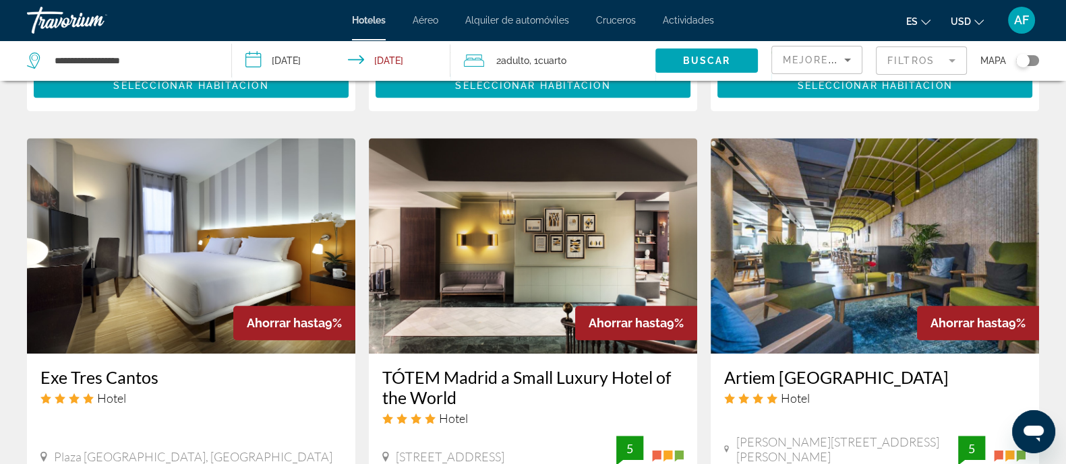
click at [897, 59] on mat-form-field "Filtros" at bounding box center [921, 61] width 91 height 28
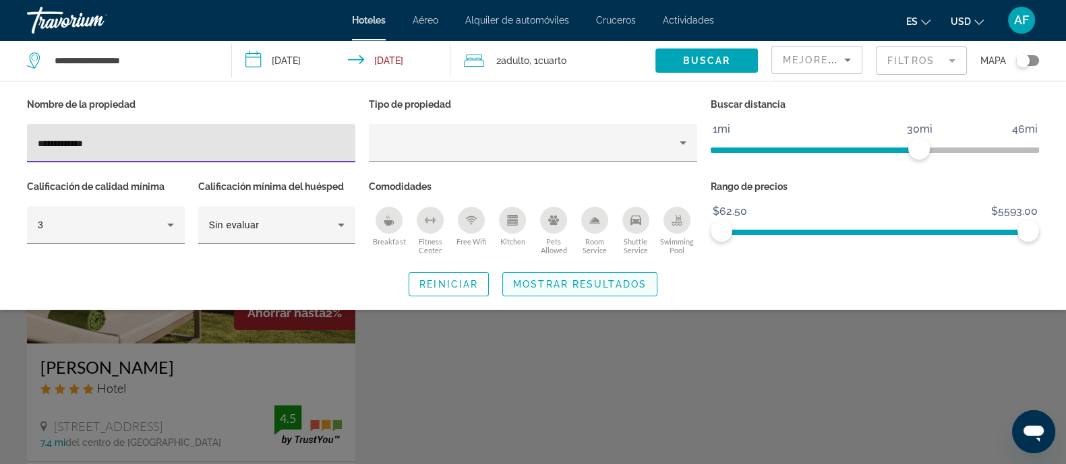
type input "**********"
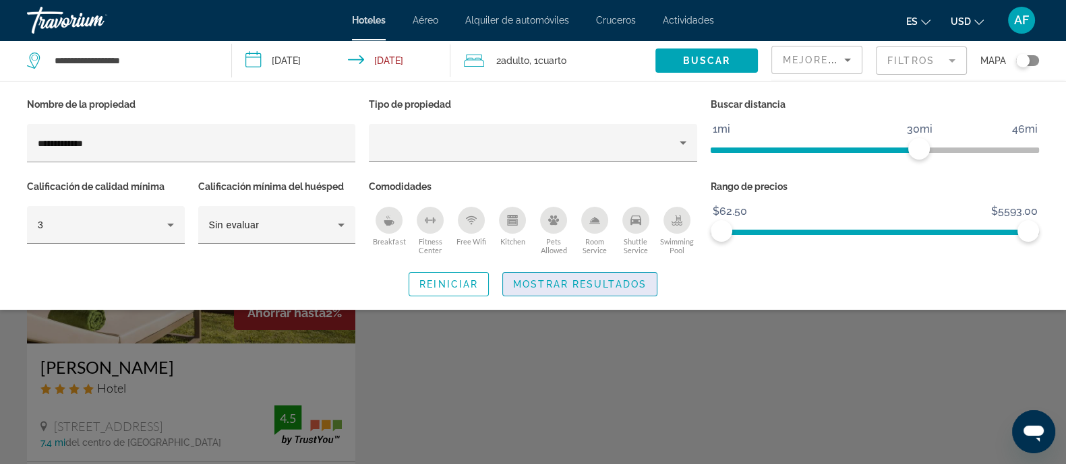
click at [566, 288] on span "Mostrar resultados" at bounding box center [579, 284] width 133 height 11
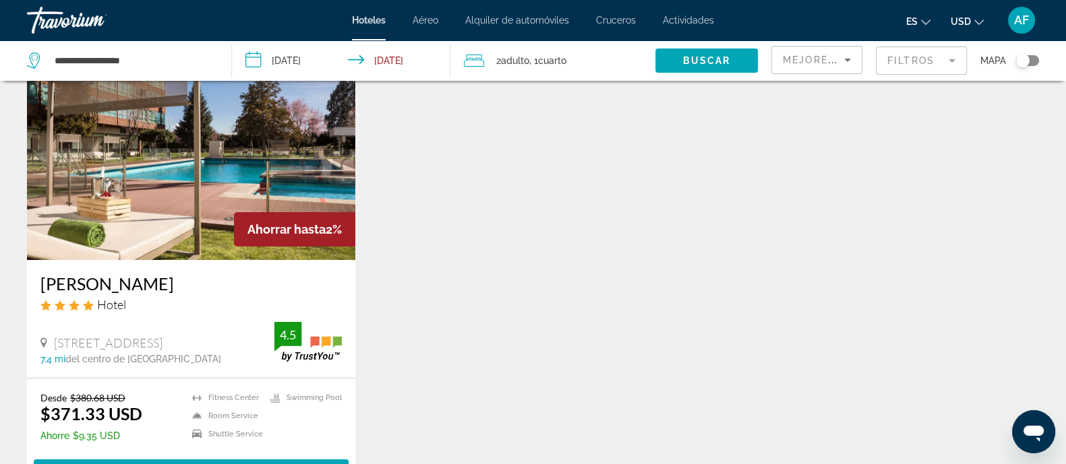
scroll to position [168, 0]
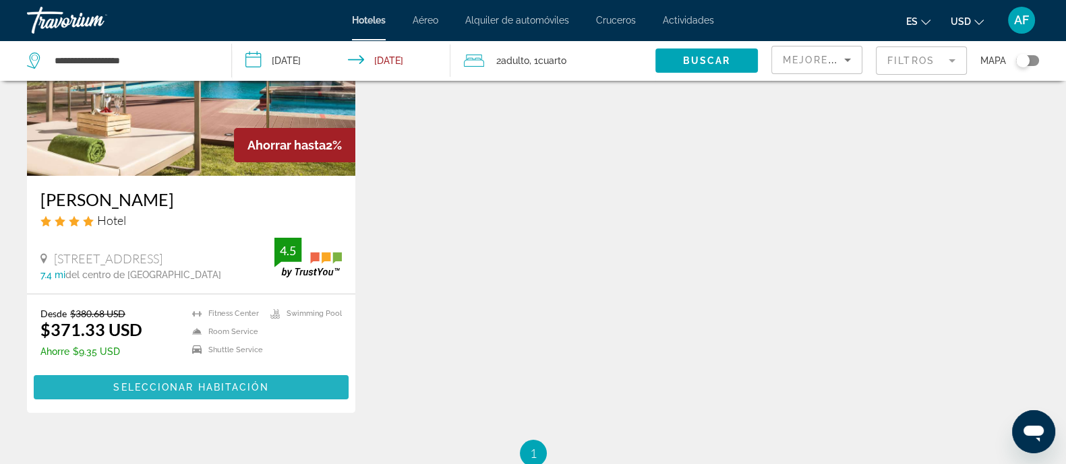
click at [226, 386] on span "Seleccionar habitación" at bounding box center [190, 387] width 155 height 11
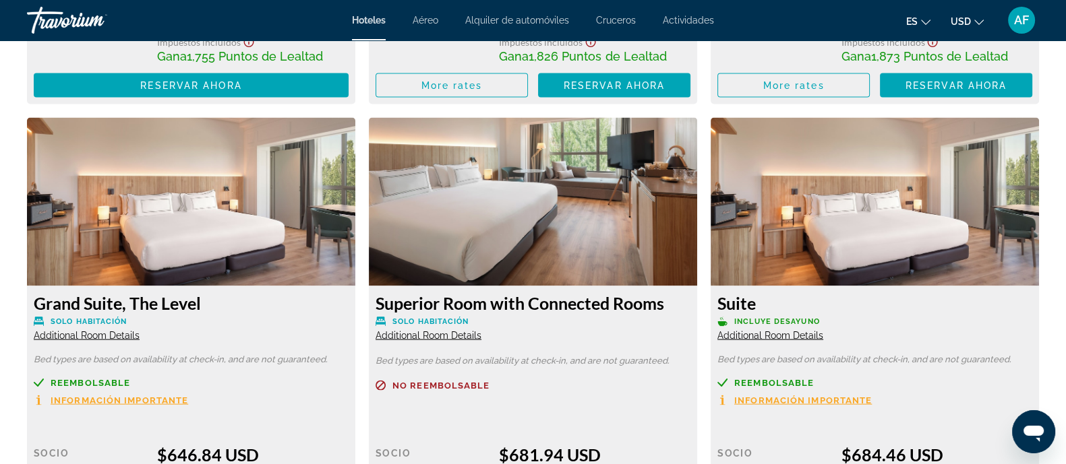
scroll to position [3625, 0]
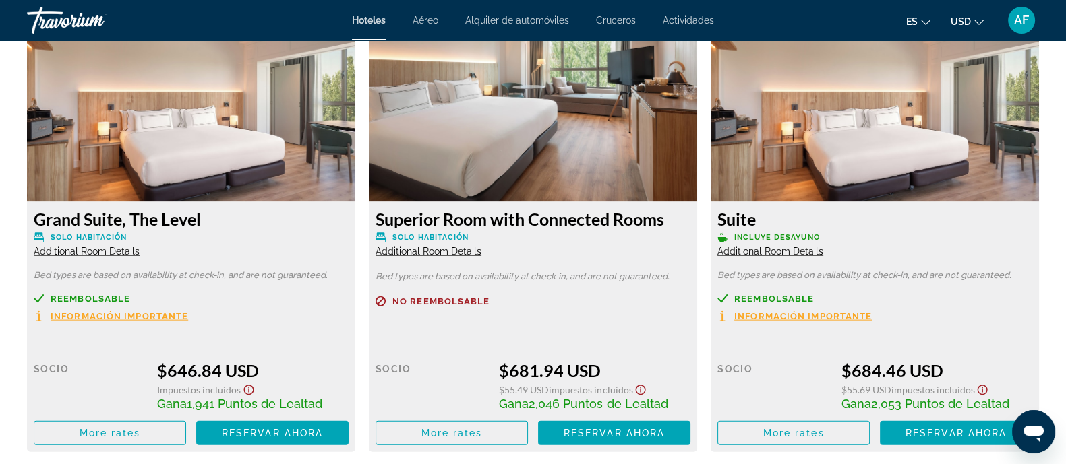
click at [156, 133] on img "Main content" at bounding box center [191, 118] width 328 height 169
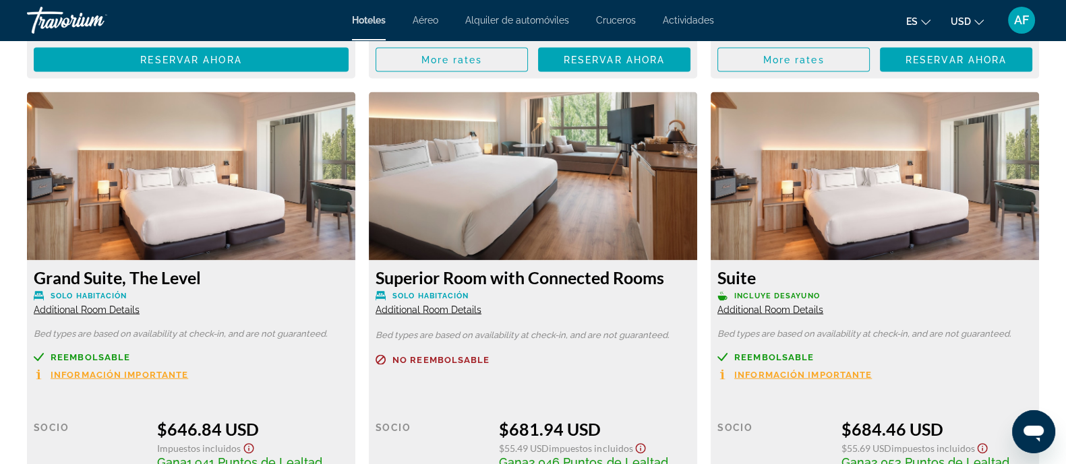
scroll to position [3541, 0]
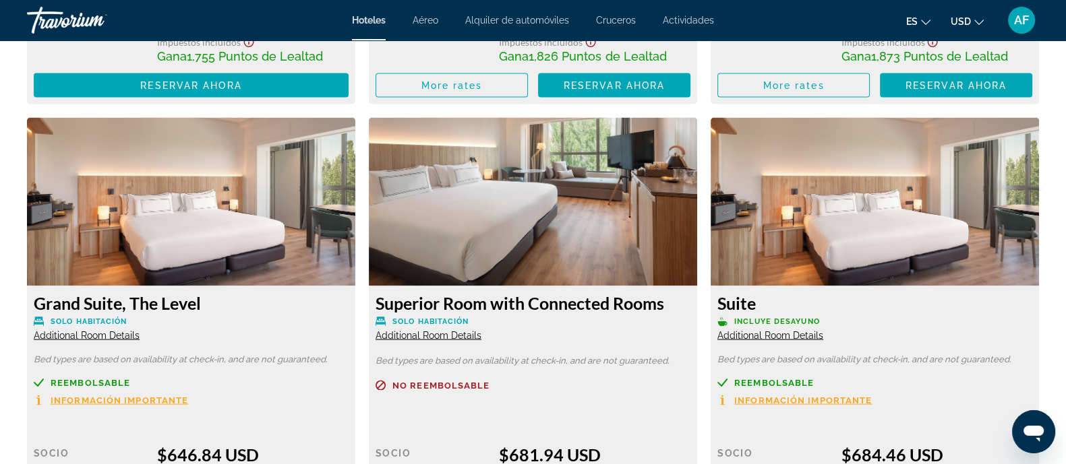
click at [80, 338] on span "Additional Room Details" at bounding box center [87, 335] width 106 height 11
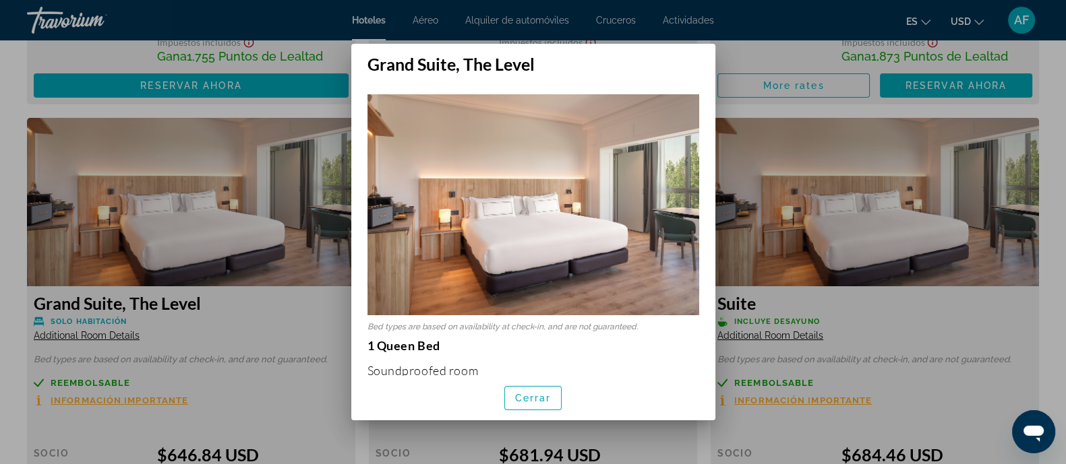
click at [717, 55] on div "Grand Suite, The Level Bed types are based on availability at check-in, and are…" at bounding box center [533, 233] width 378 height 378
click at [738, 52] on div at bounding box center [533, 232] width 1066 height 464
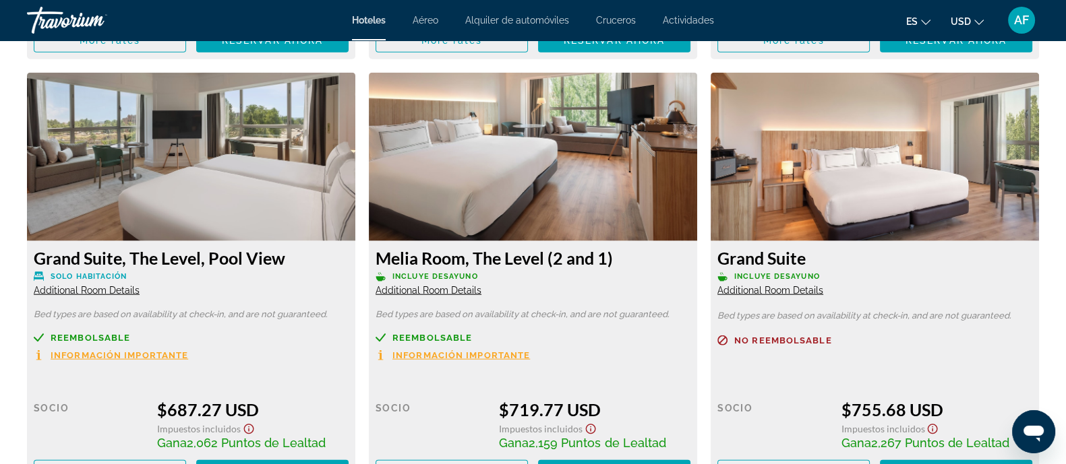
scroll to position [4045, 0]
